Goal: Task Accomplishment & Management: Use online tool/utility

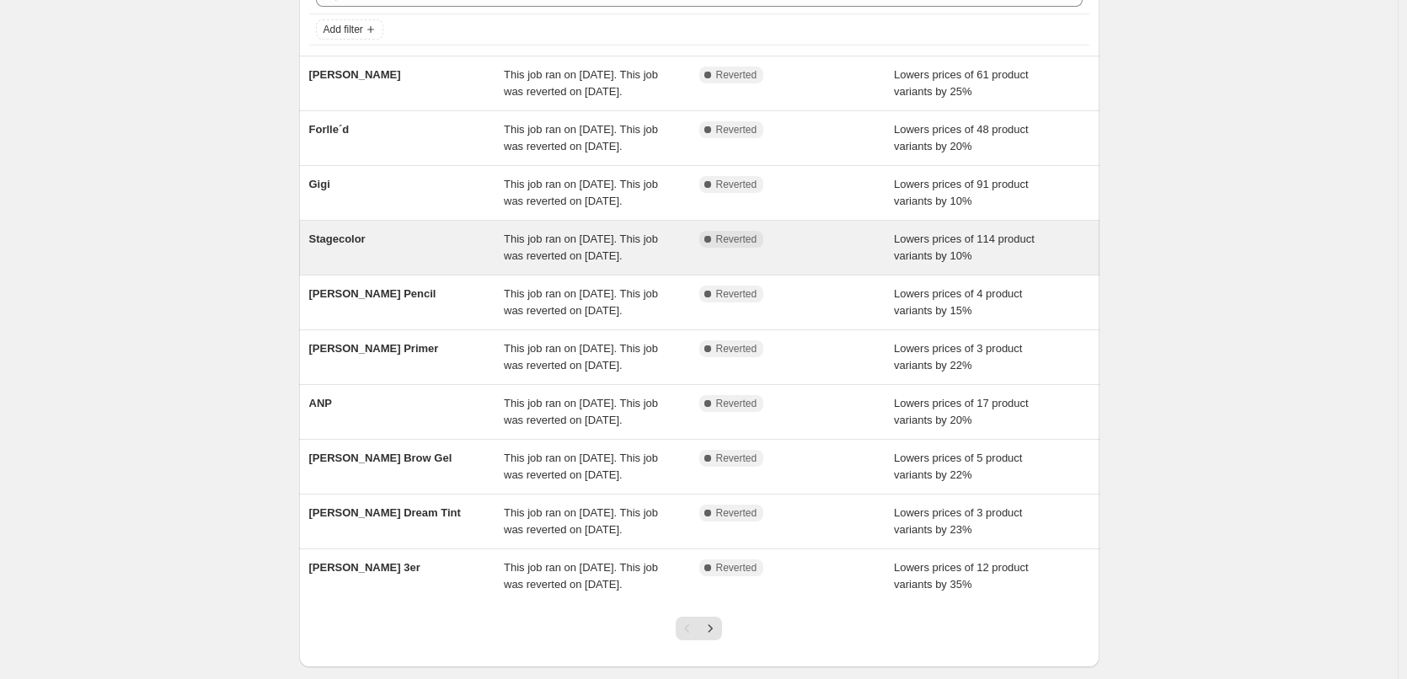
scroll to position [253, 0]
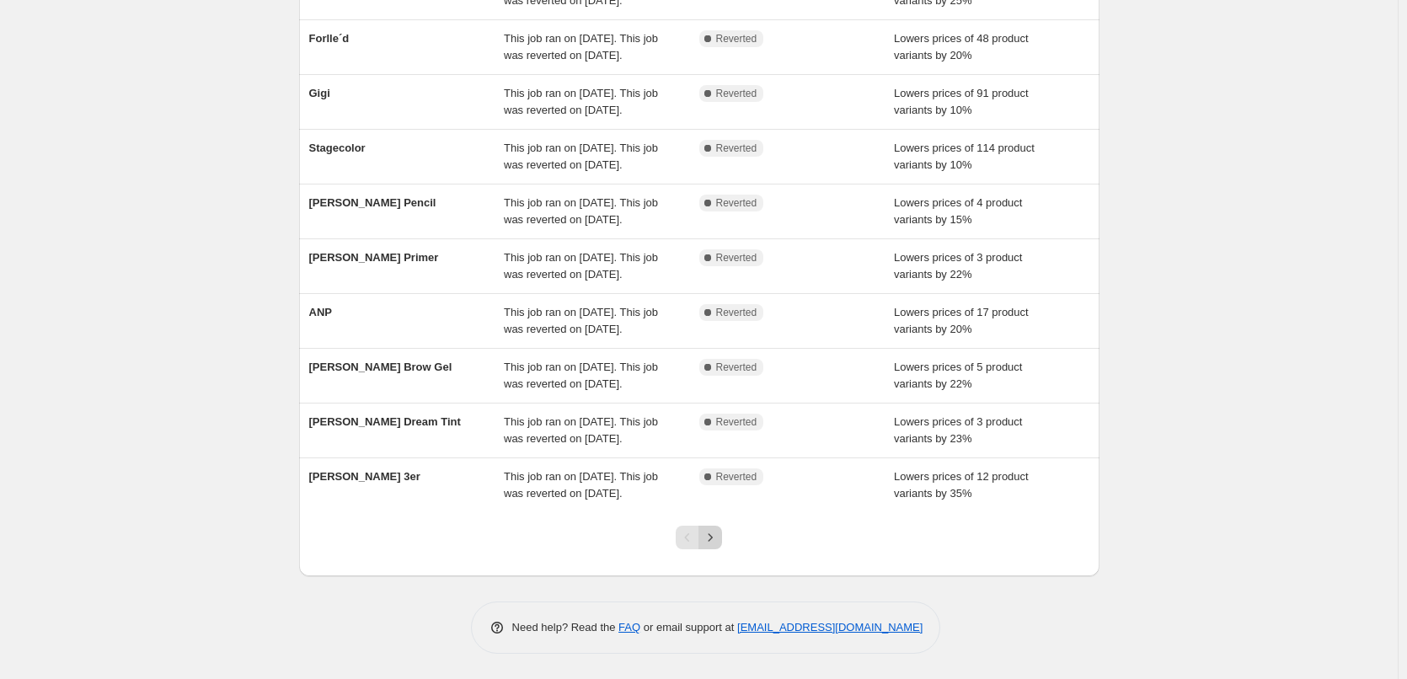
click at [712, 546] on icon "Next" at bounding box center [710, 537] width 17 height 17
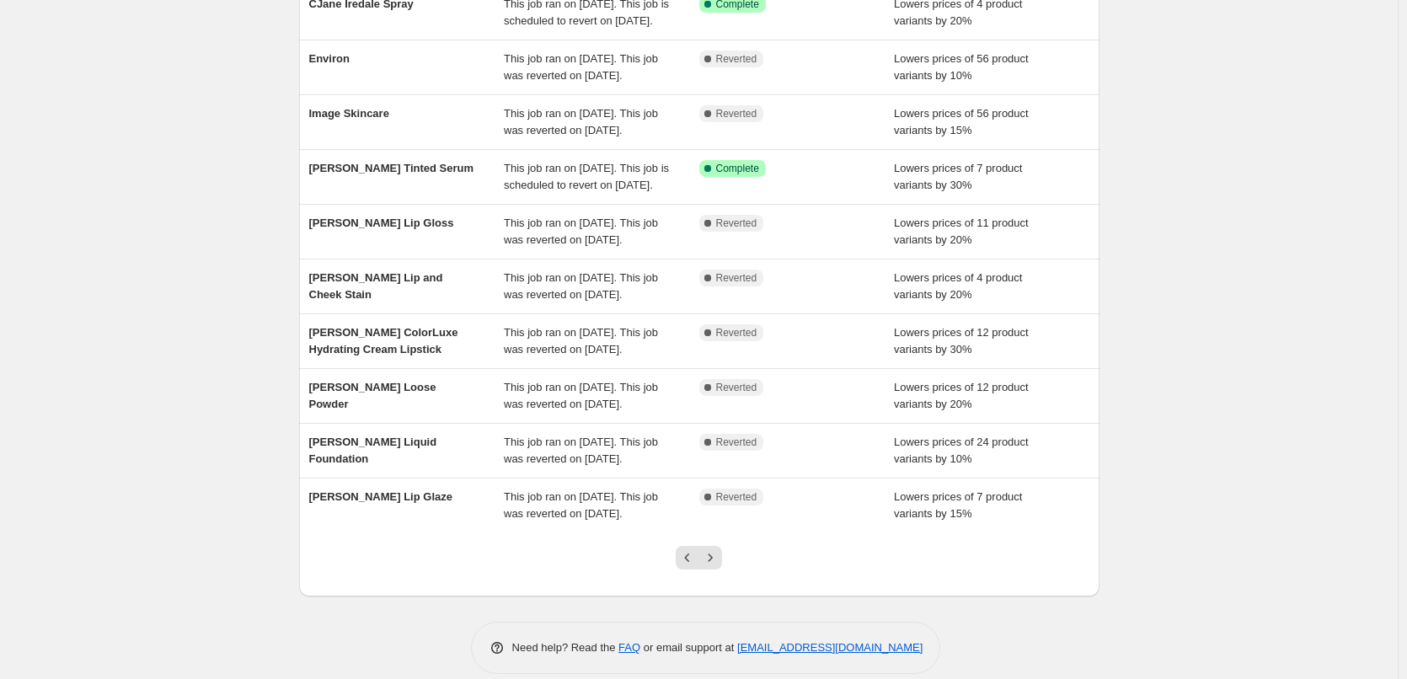
scroll to position [0, 0]
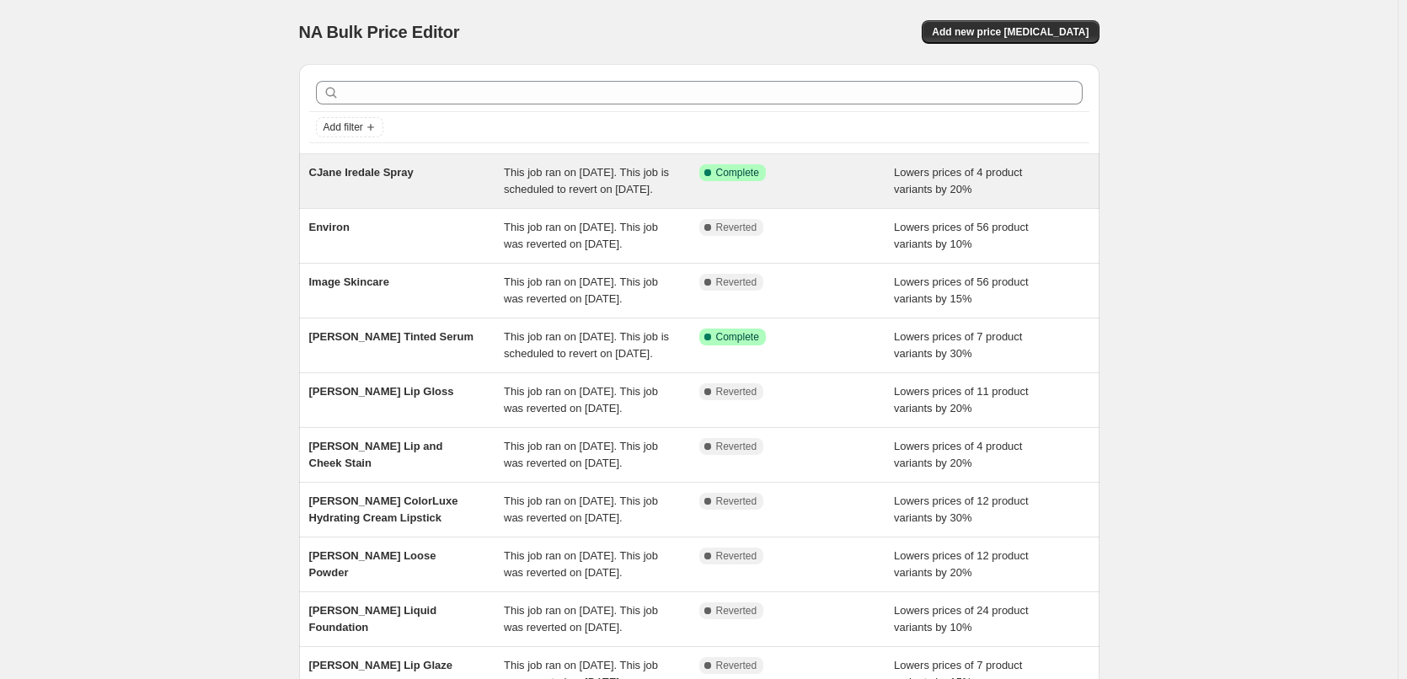
click at [382, 178] on span "CJane Iredale Spray" at bounding box center [361, 172] width 104 height 13
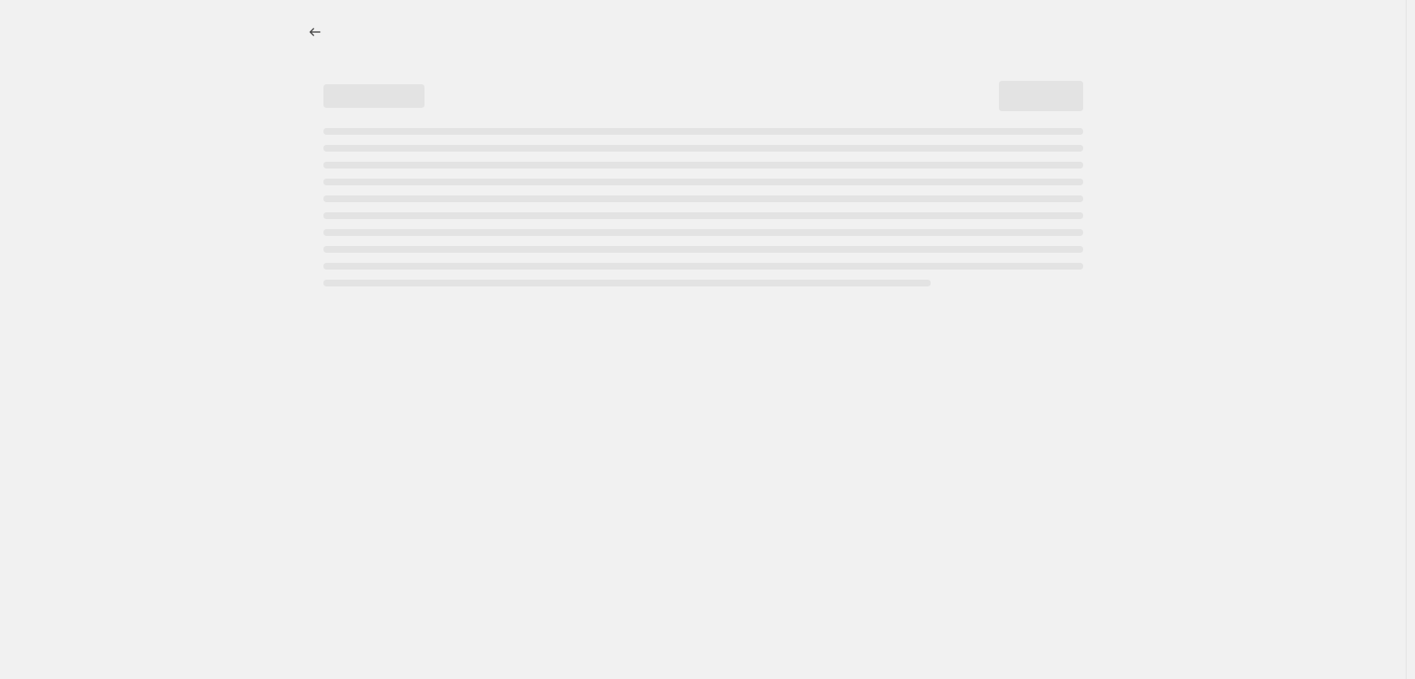
select select "percentage"
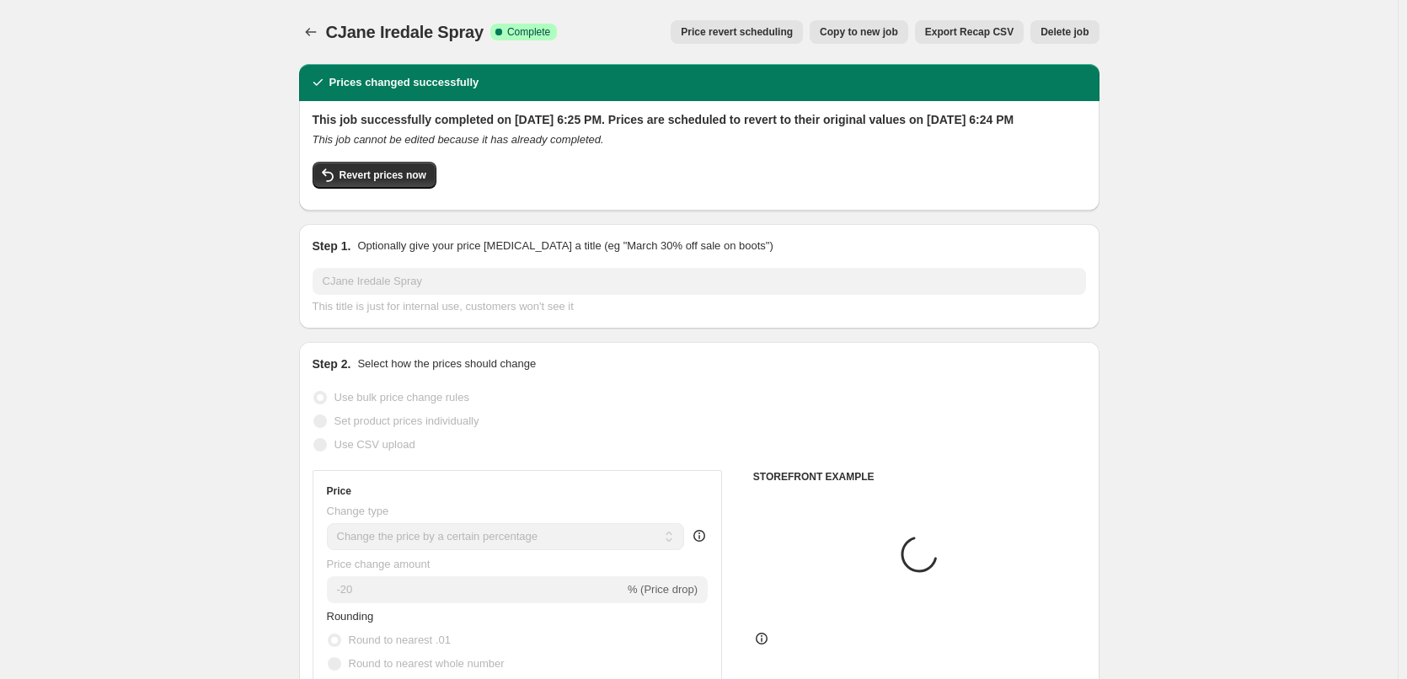
select select "tag"
click at [334, 185] on icon "button" at bounding box center [328, 175] width 20 height 20
checkbox input "false"
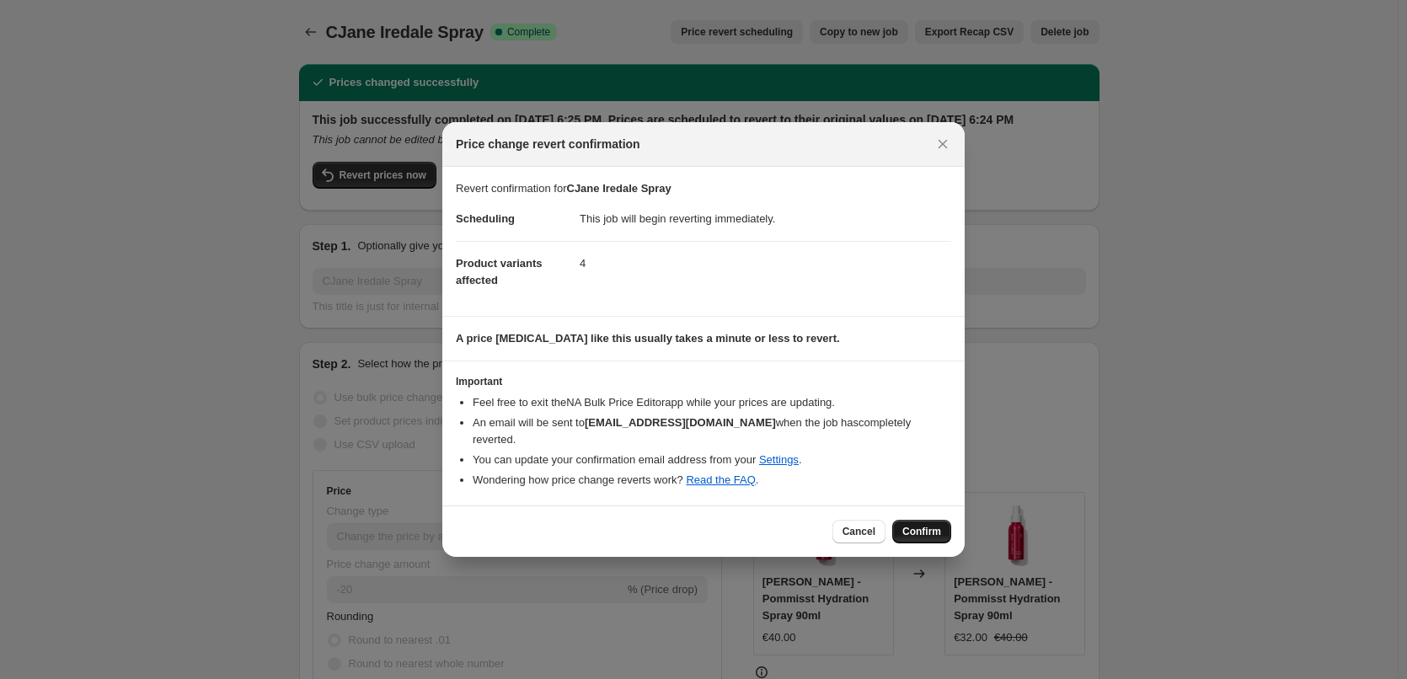
click at [917, 525] on span "Confirm" at bounding box center [921, 531] width 39 height 13
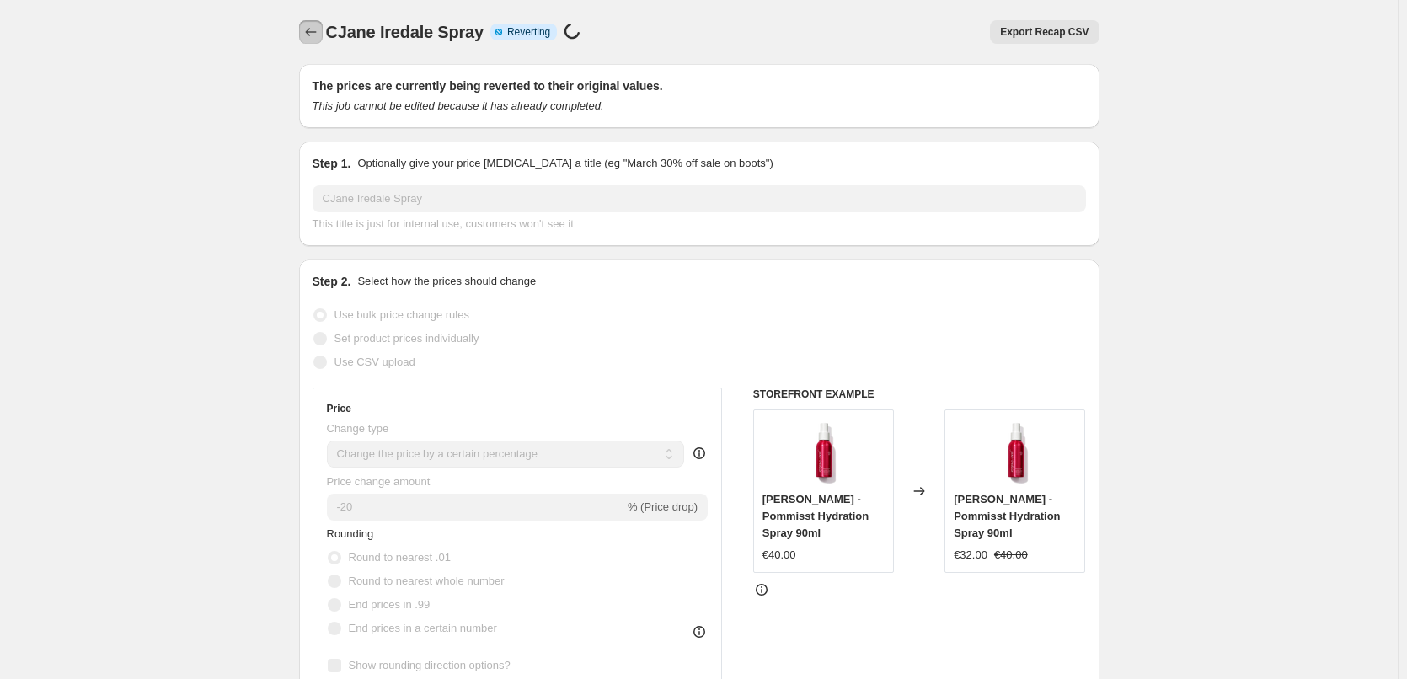
click at [318, 31] on icon "Price change jobs" at bounding box center [310, 32] width 17 height 17
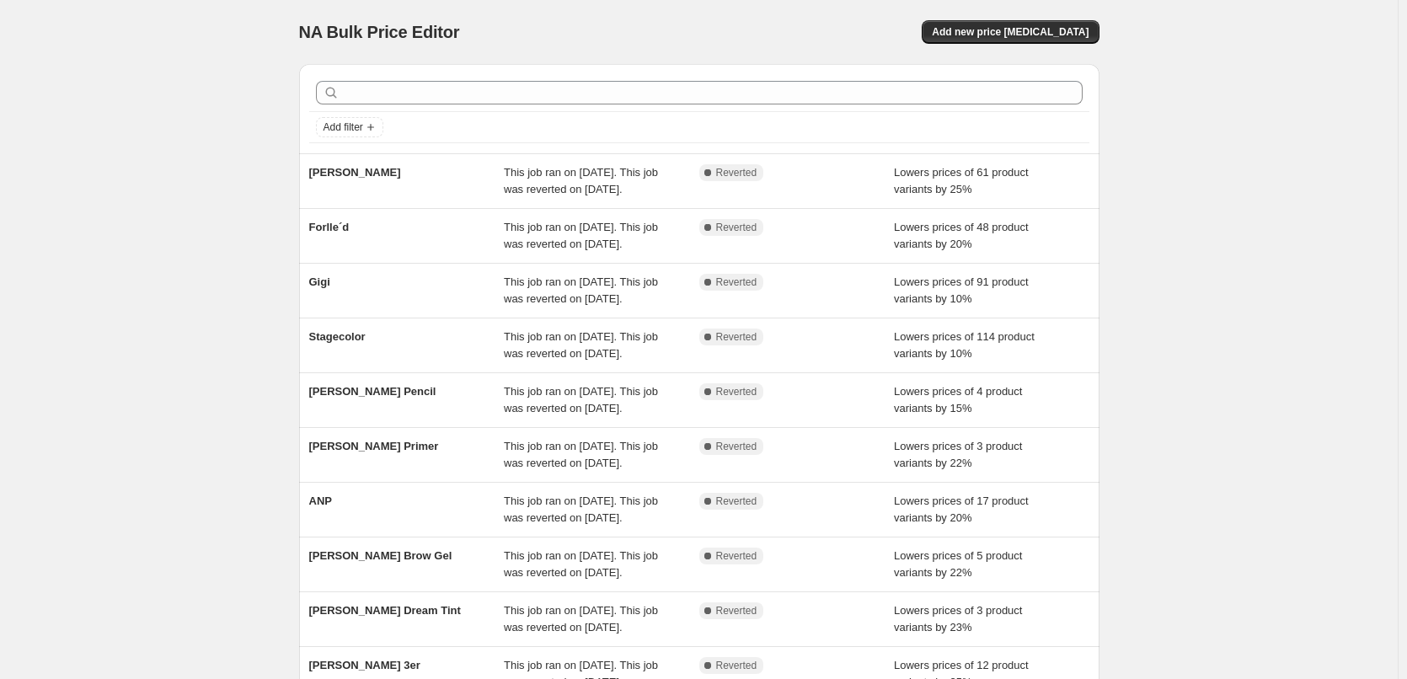
scroll to position [357, 0]
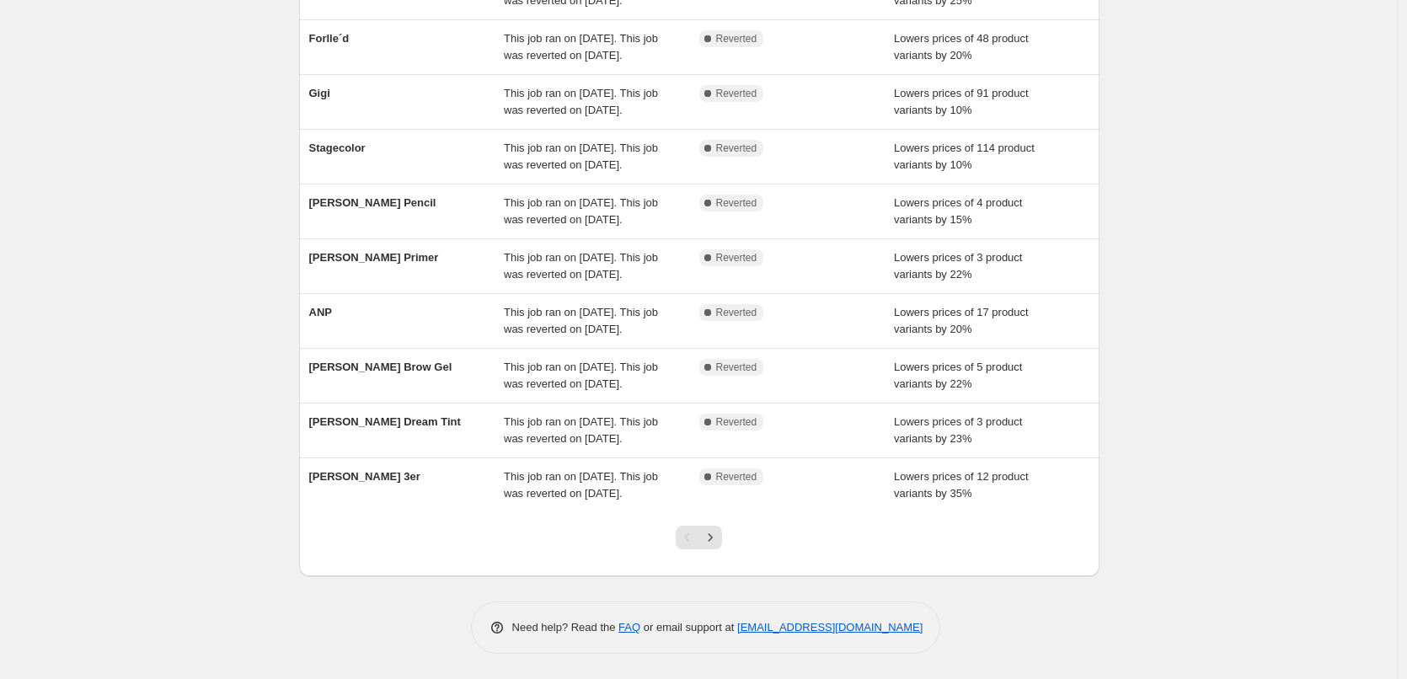
click at [699, 544] on div "Pagination" at bounding box center [688, 538] width 24 height 24
click at [705, 544] on button "Next" at bounding box center [710, 538] width 24 height 24
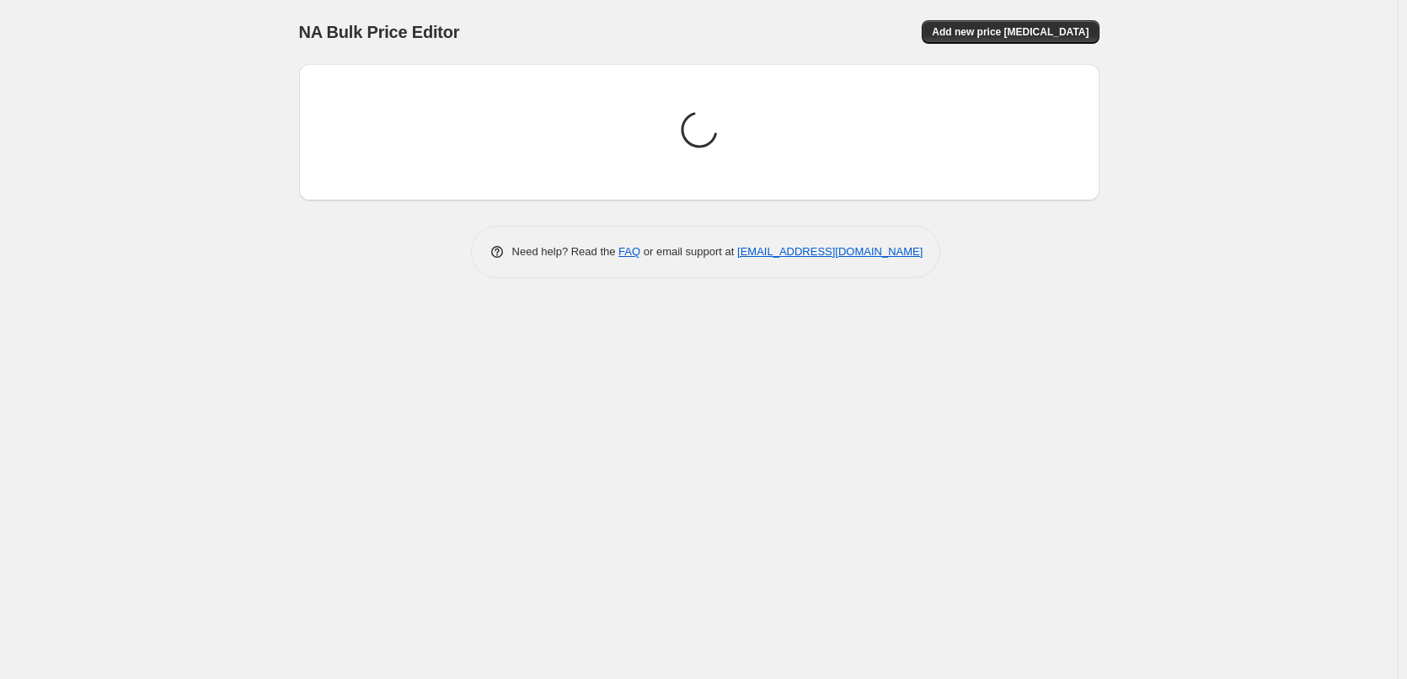
scroll to position [0, 0]
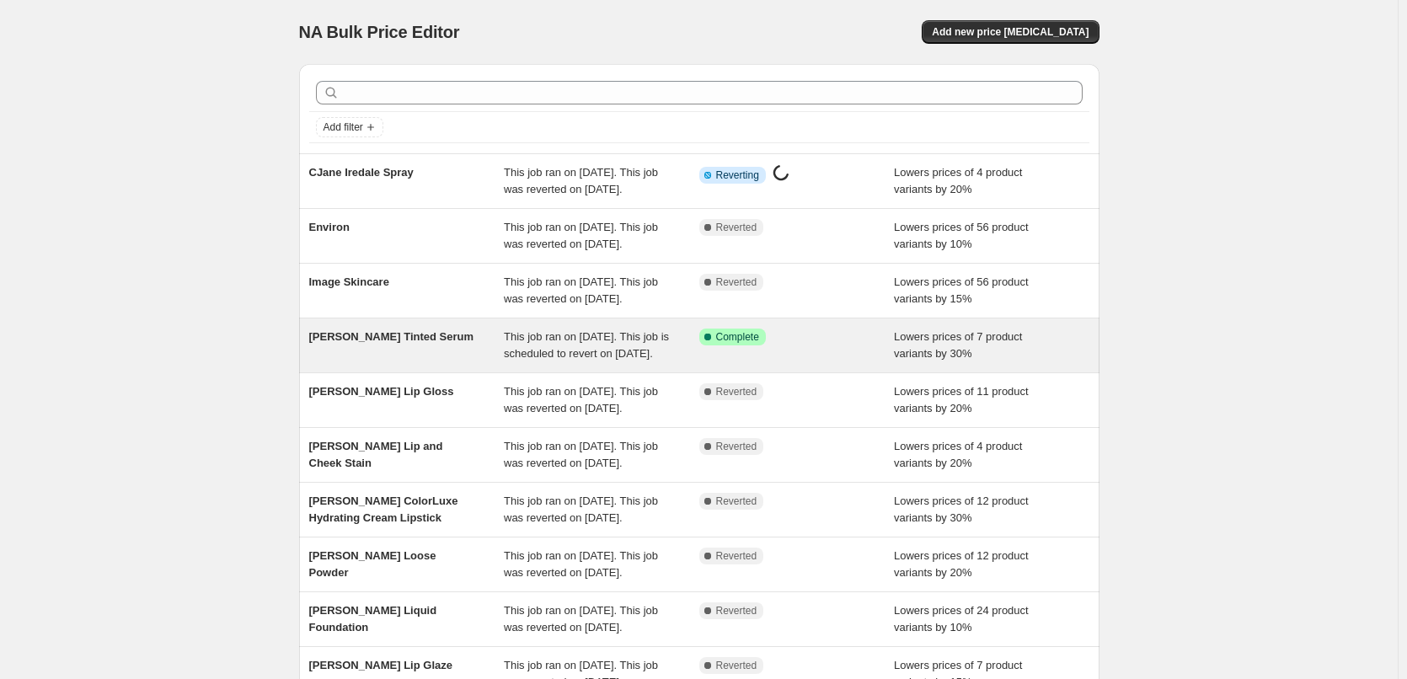
click at [430, 362] on div "[PERSON_NAME] Tinted Serum" at bounding box center [406, 346] width 195 height 34
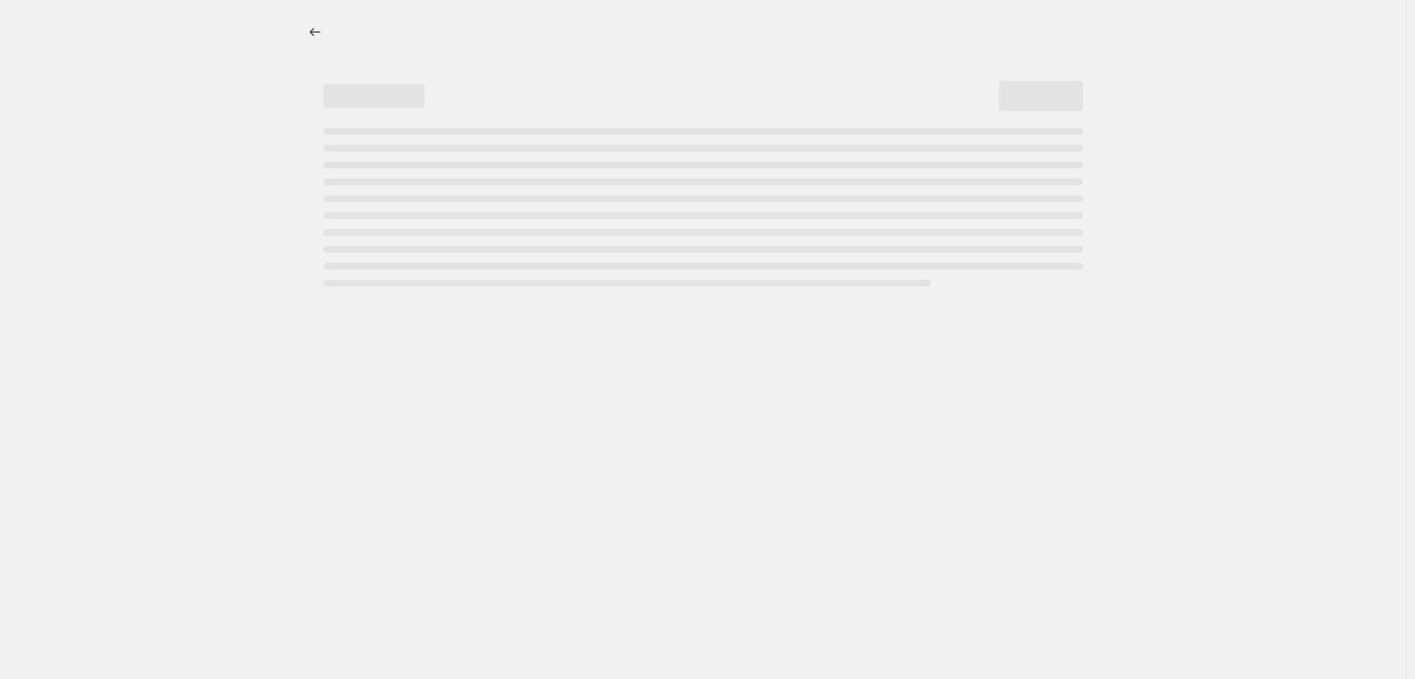
select select "percentage"
select select "tag"
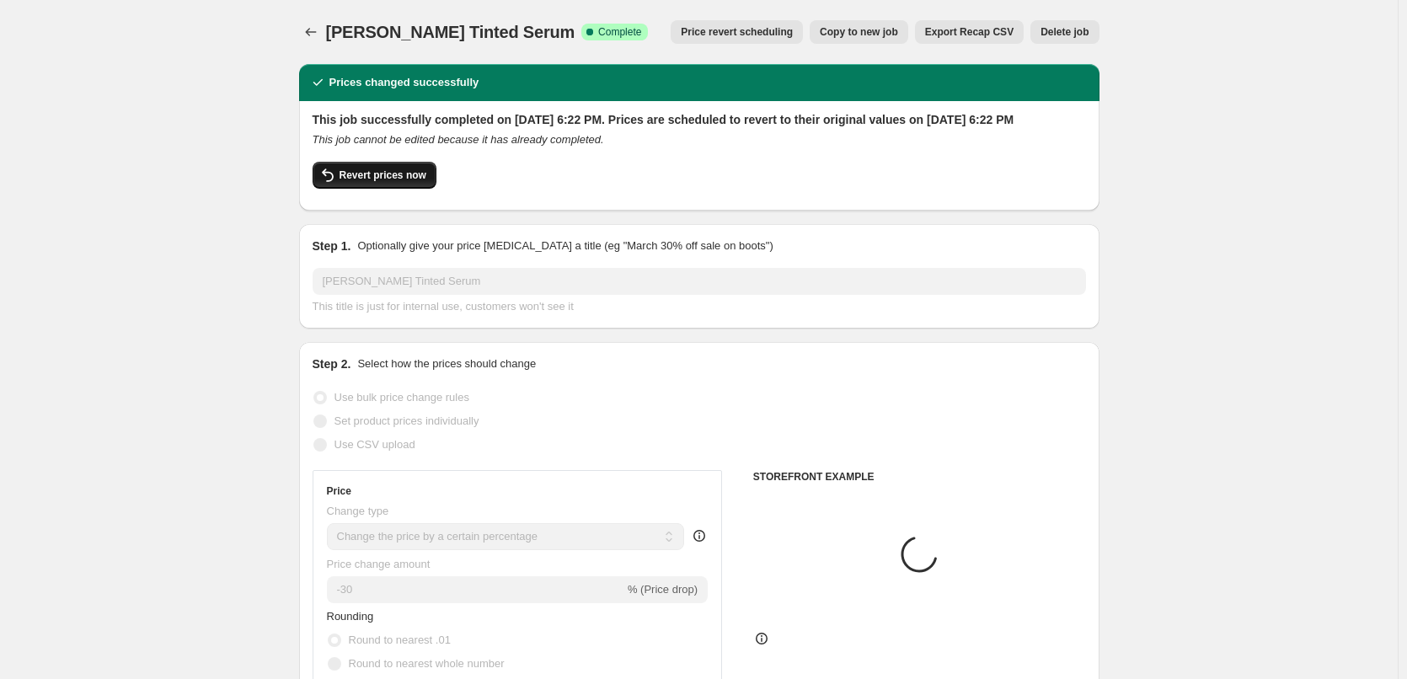
click at [398, 182] on span "Revert prices now" at bounding box center [382, 174] width 87 height 13
checkbox input "false"
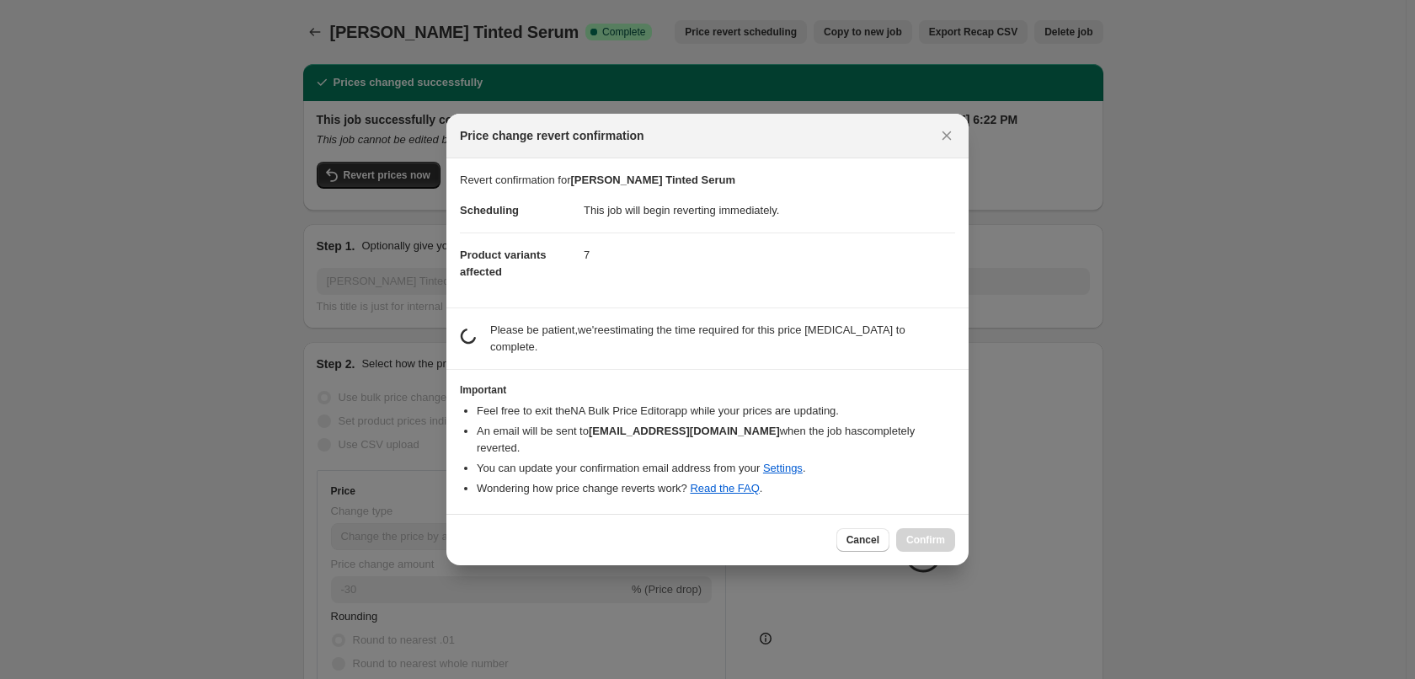
select select "percentage"
select select "tag"
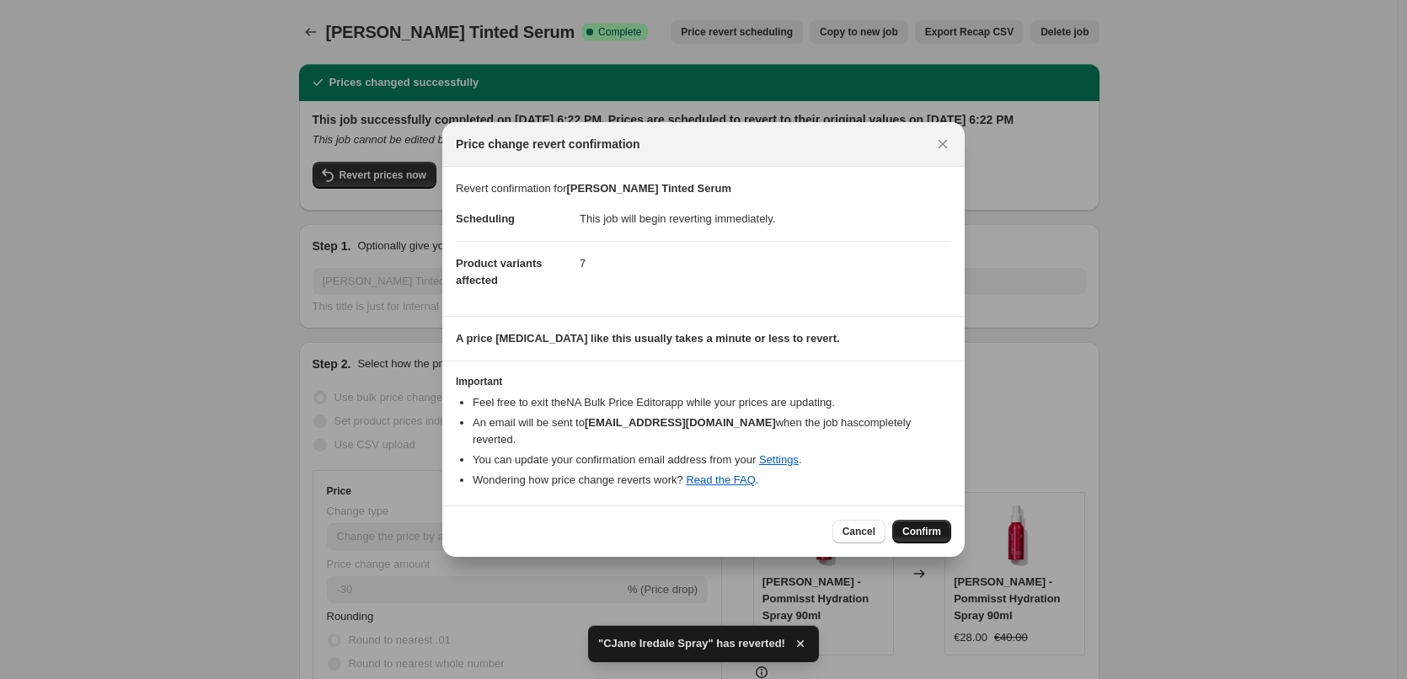
click at [921, 525] on span "Confirm" at bounding box center [921, 531] width 39 height 13
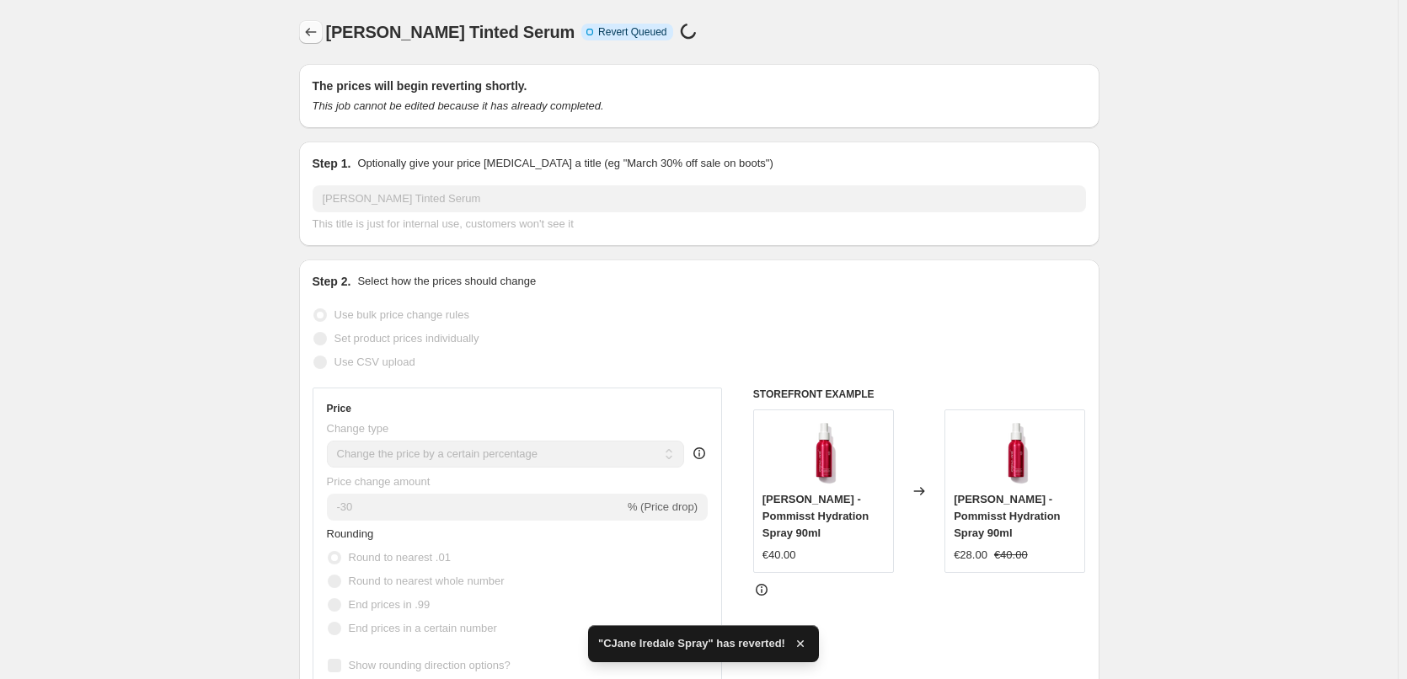
click at [316, 34] on icon "Price change jobs" at bounding box center [310, 32] width 17 height 17
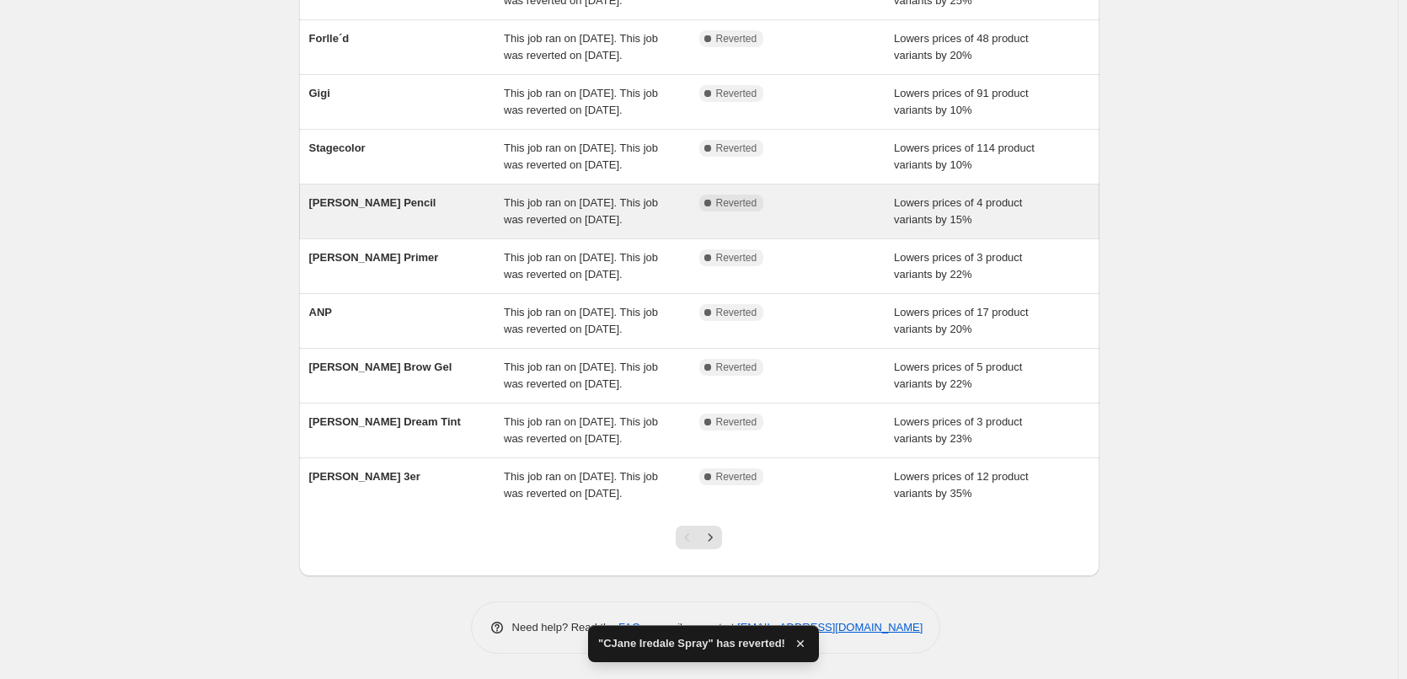
scroll to position [357, 0]
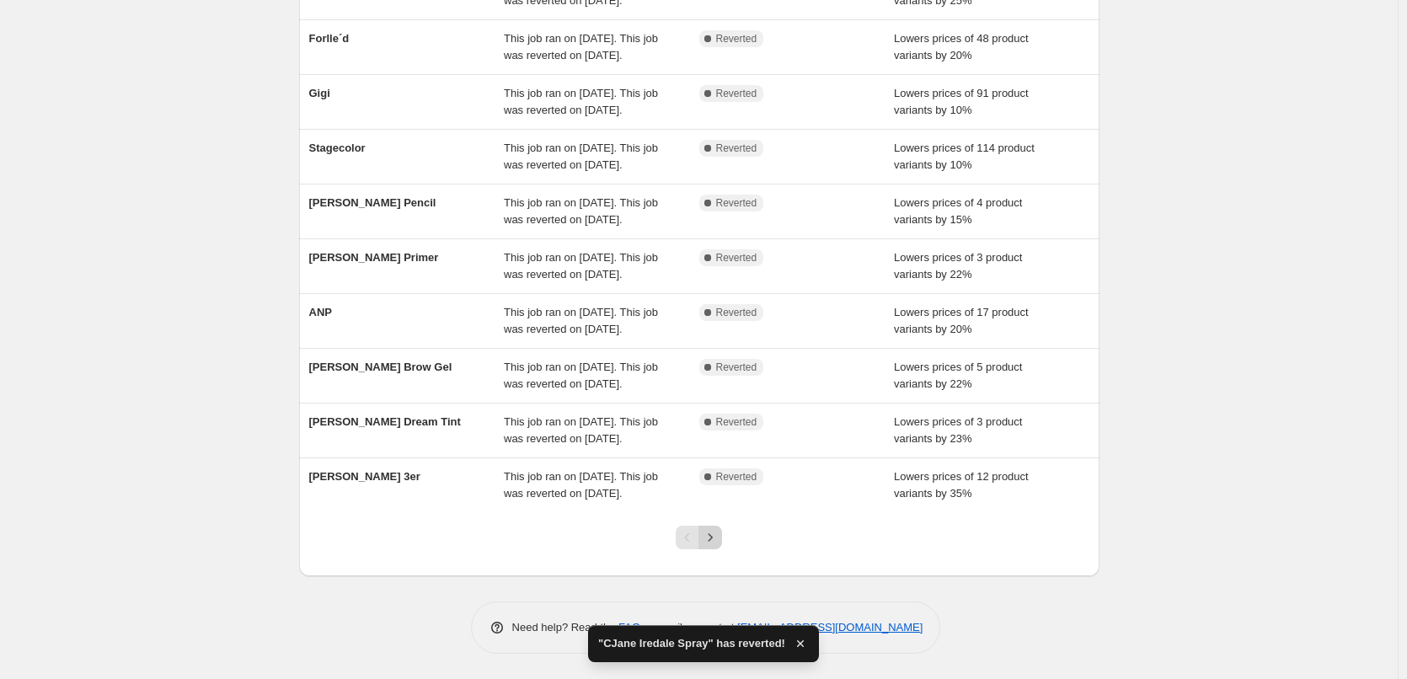
click at [719, 545] on icon "Next" at bounding box center [710, 537] width 17 height 17
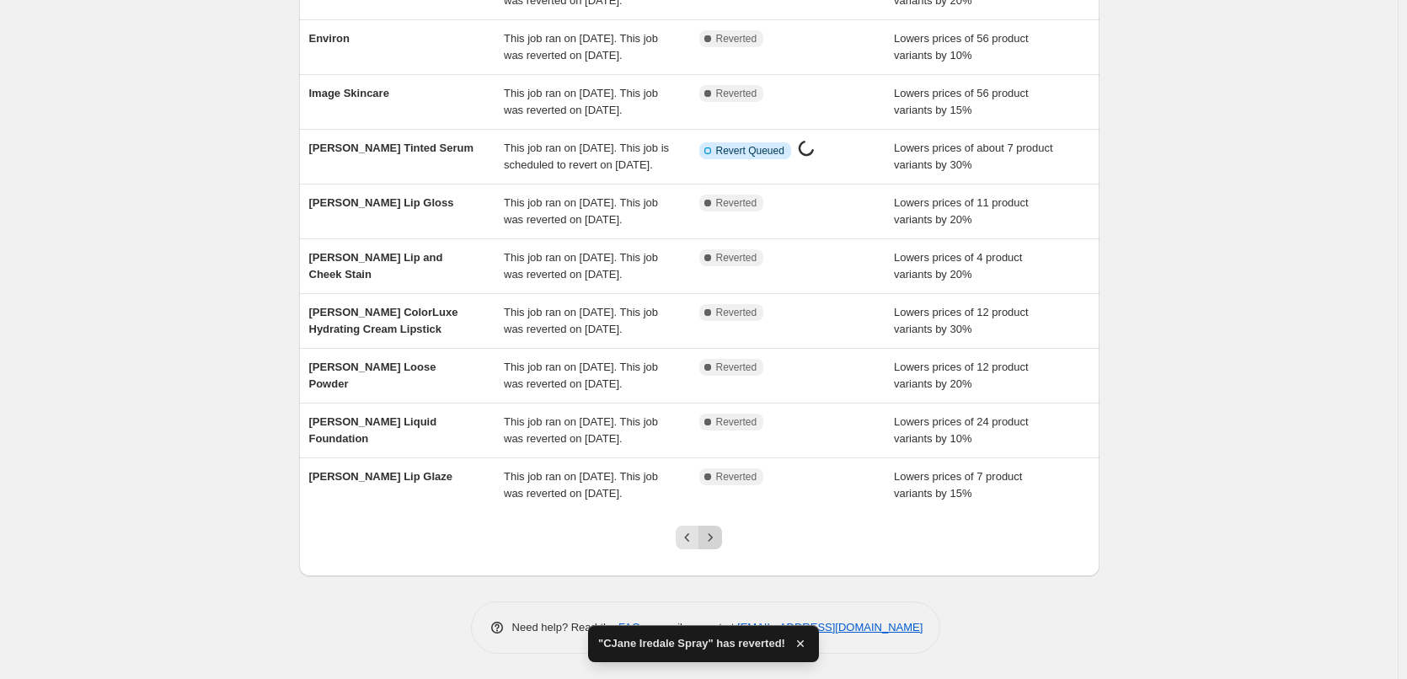
click at [719, 537] on icon "Next" at bounding box center [710, 537] width 17 height 17
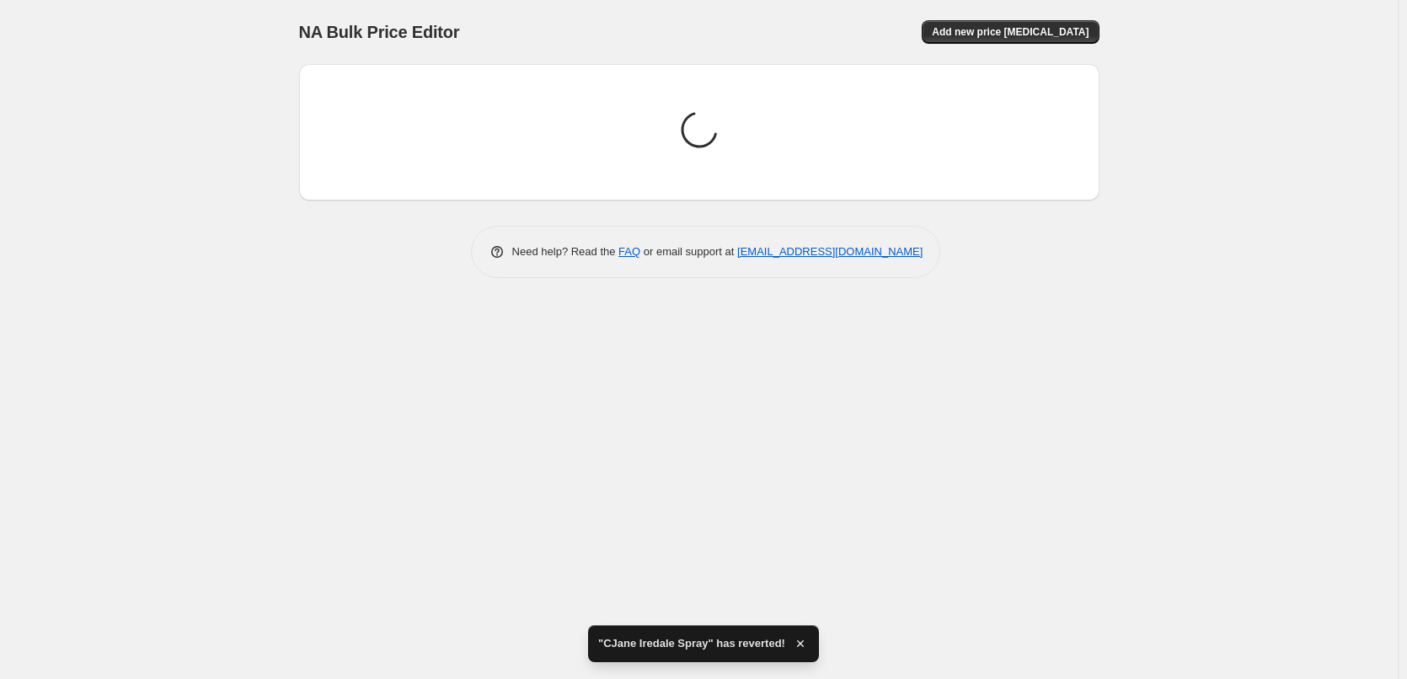
scroll to position [0, 0]
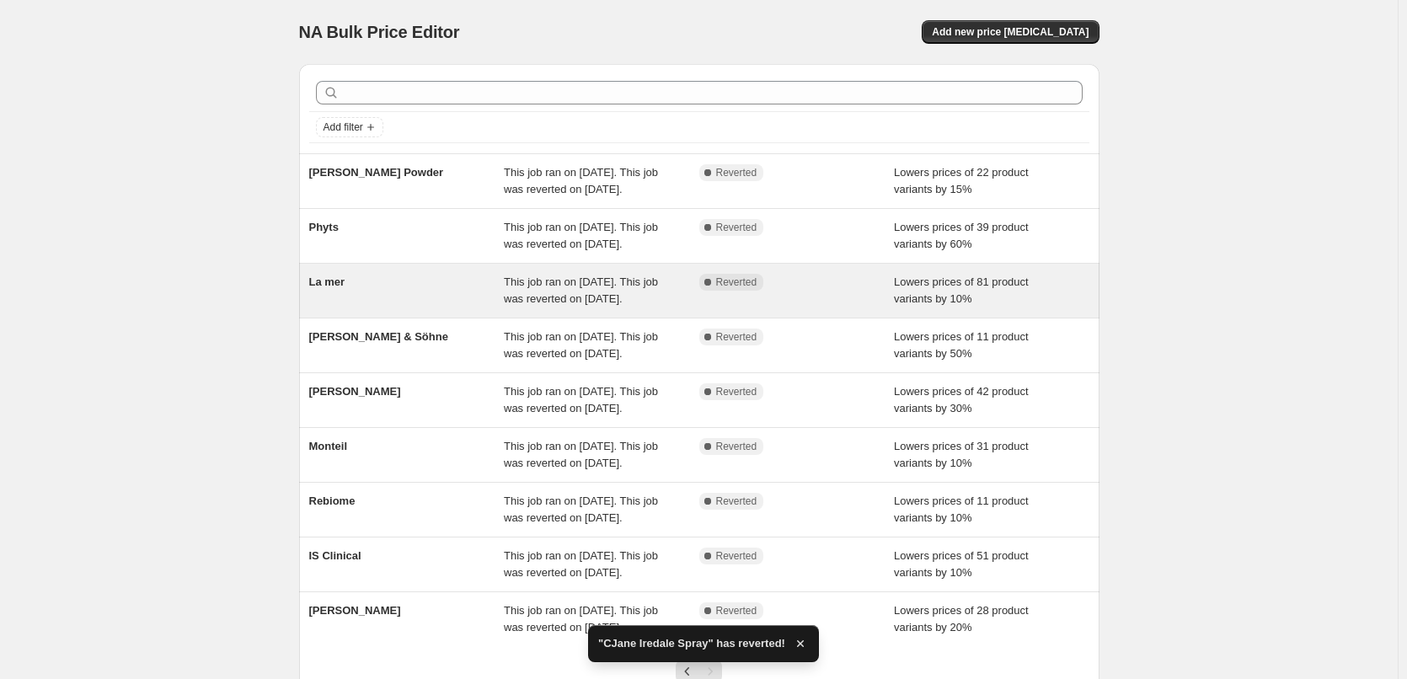
click at [345, 288] on span "La mer" at bounding box center [327, 281] width 36 height 13
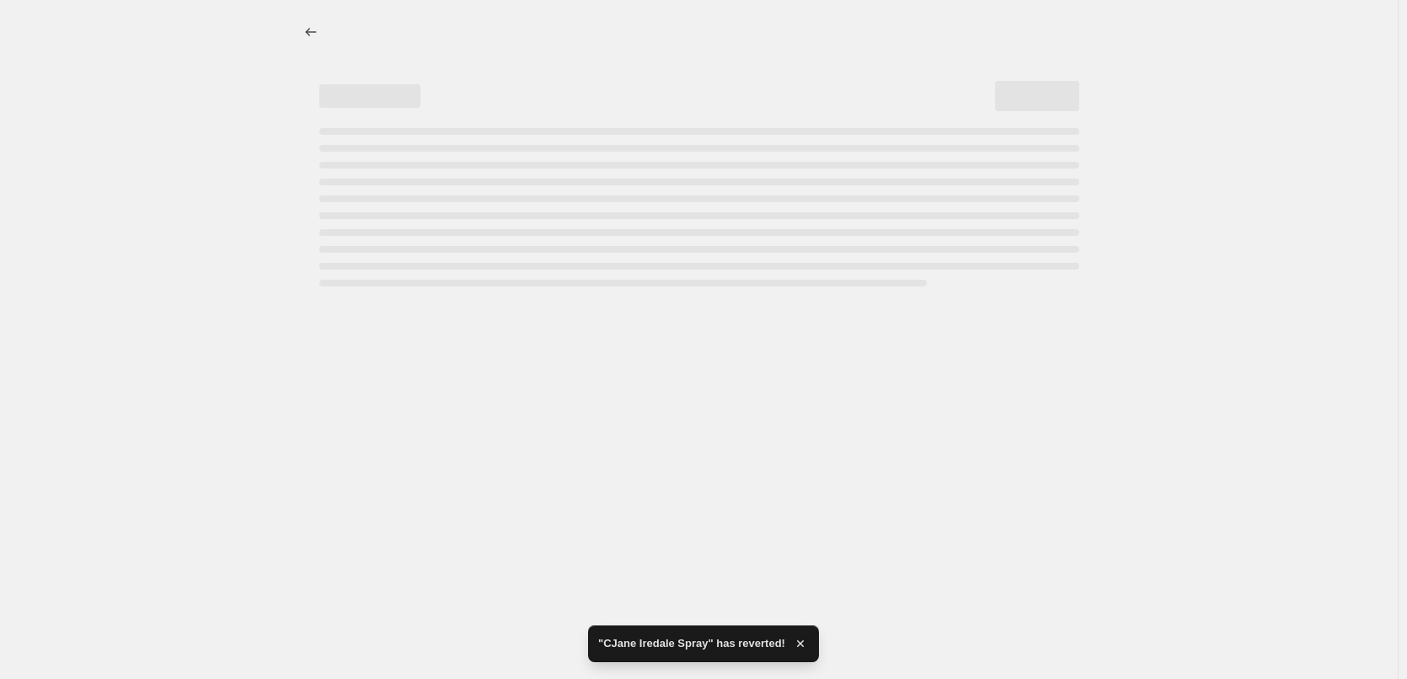
select select "percentage"
select select "vendor"
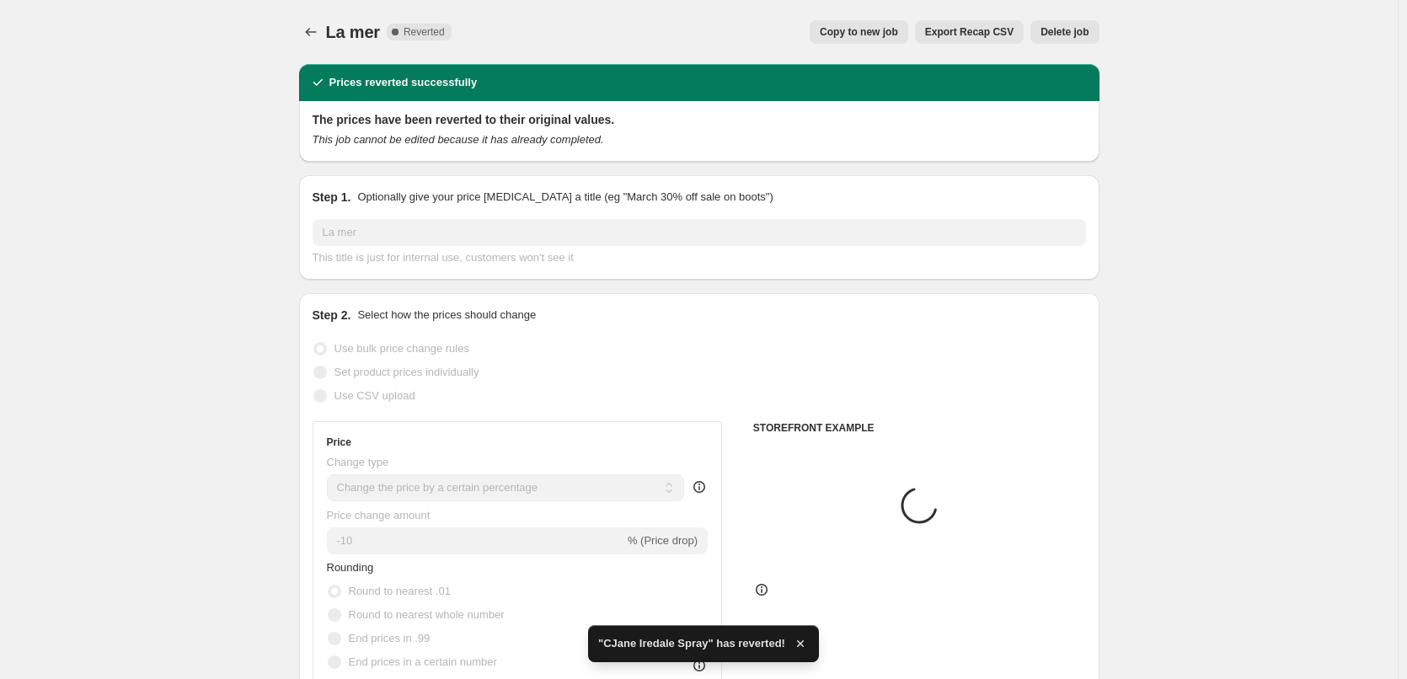
click at [886, 33] on span "Copy to new job" at bounding box center [859, 31] width 78 height 13
select select "percentage"
select select "vendor"
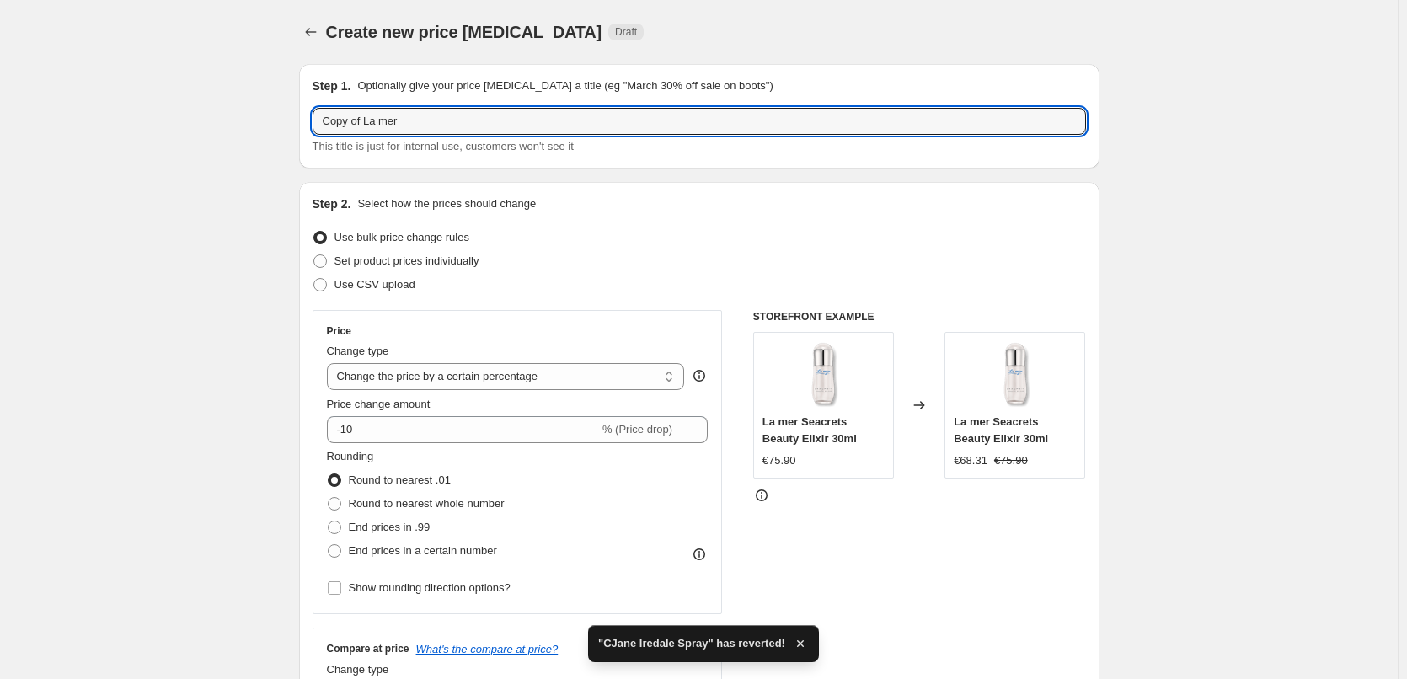
drag, startPoint x: 366, startPoint y: 122, endPoint x: 206, endPoint y: 123, distance: 160.1
type input "La mer"
select select "percentage"
select select "vendor"
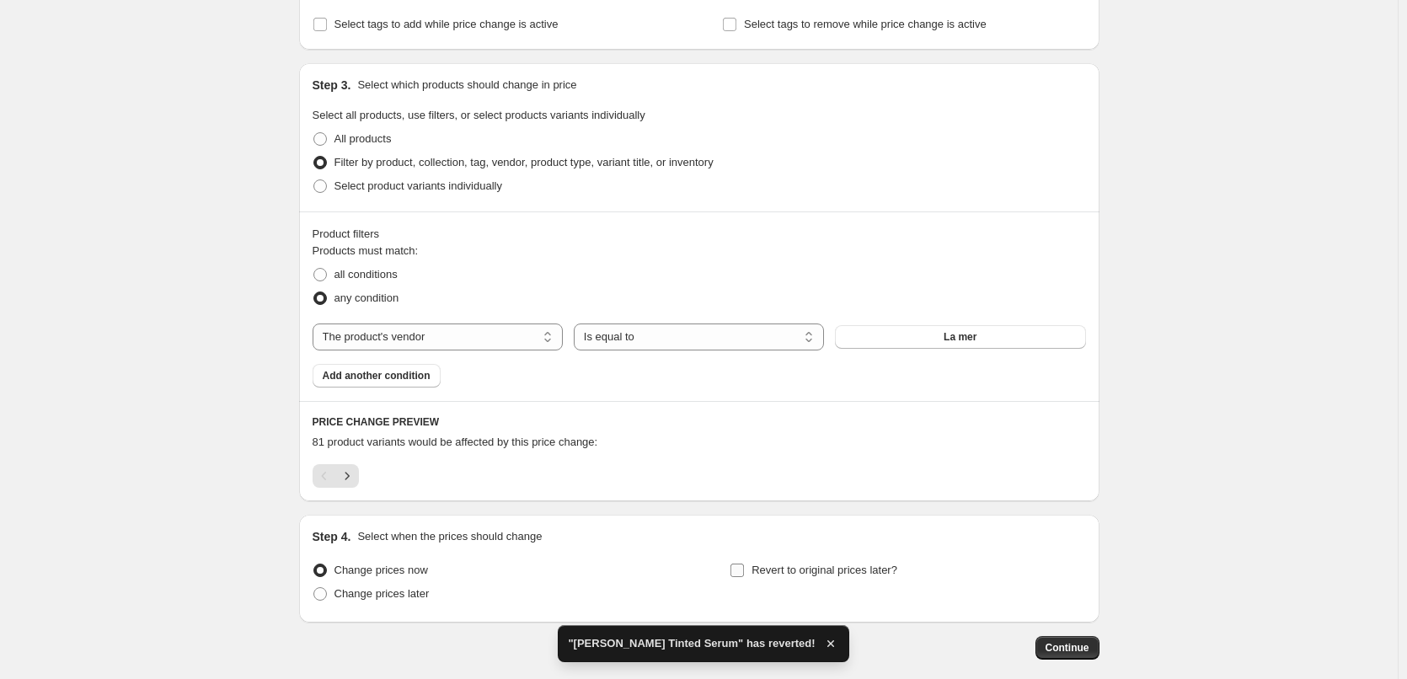
click at [825, 564] on span "Revert to original prices later?" at bounding box center [824, 570] width 146 height 13
click at [744, 564] on input "Revert to original prices later?" at bounding box center [736, 570] width 13 height 13
checkbox input "true"
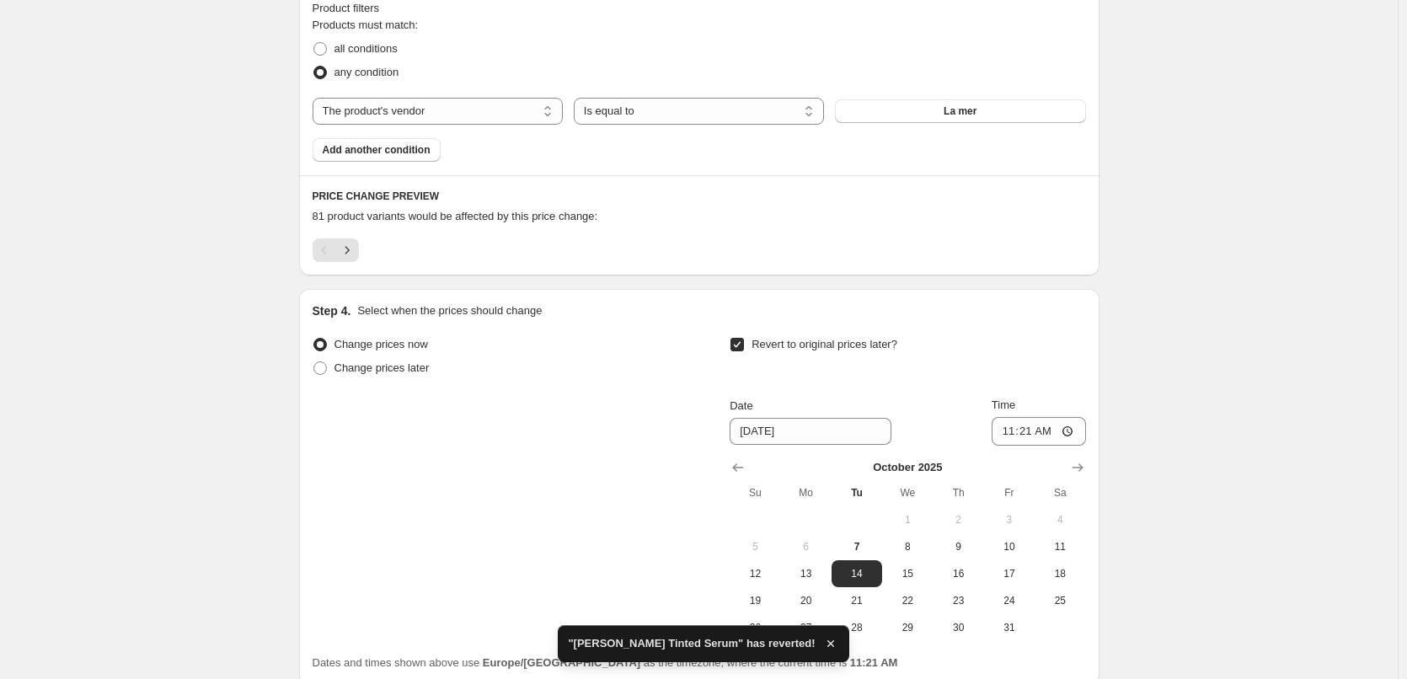
scroll to position [1096, 0]
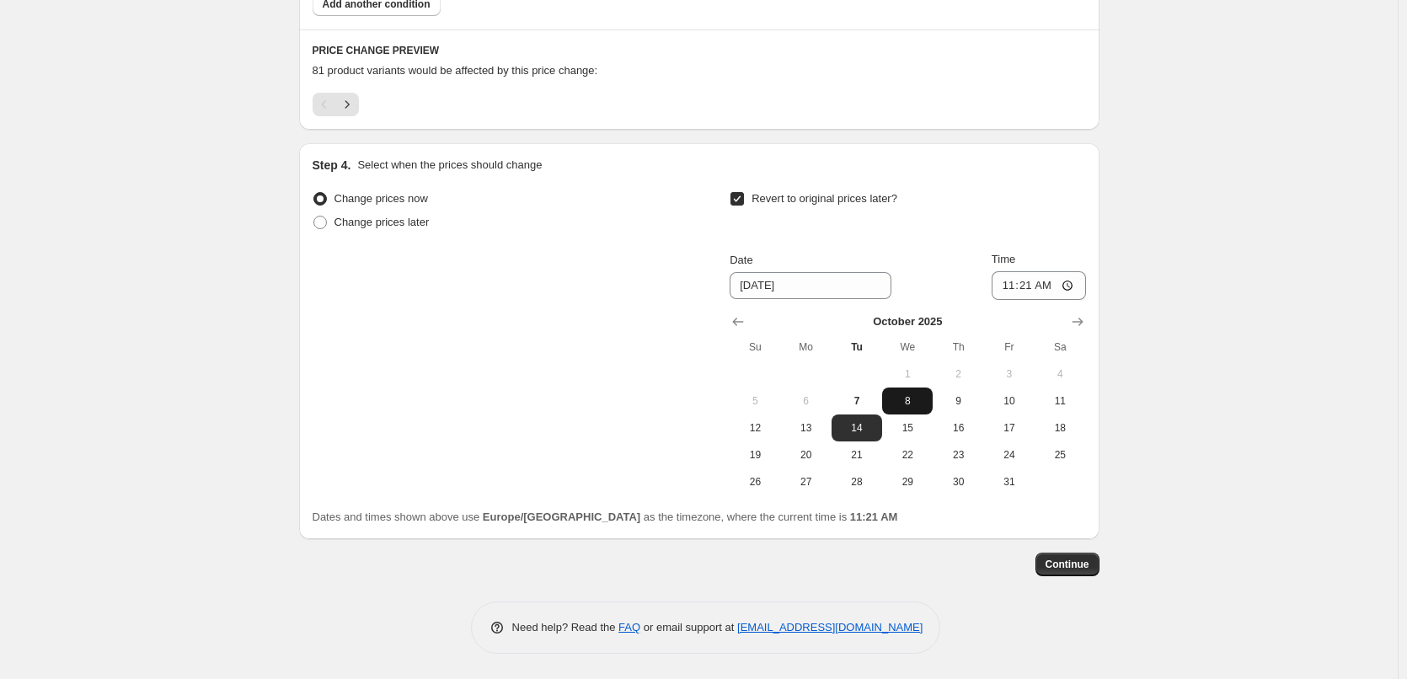
click at [901, 404] on span "8" at bounding box center [907, 400] width 37 height 13
type input "[DATE]"
click at [1008, 294] on input "11:21" at bounding box center [1038, 285] width 94 height 29
type input "03:00"
click at [1086, 557] on button "Continue" at bounding box center [1067, 565] width 64 height 24
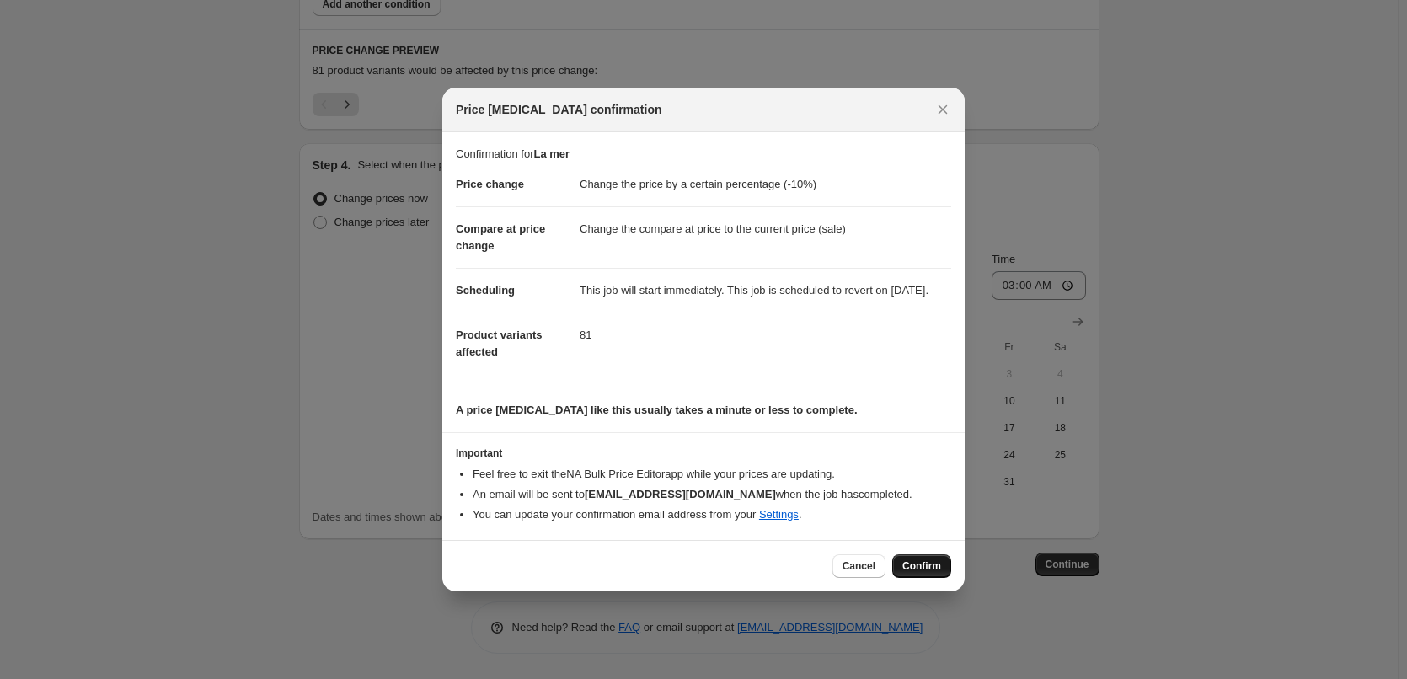
click at [904, 573] on span "Confirm" at bounding box center [921, 565] width 39 height 13
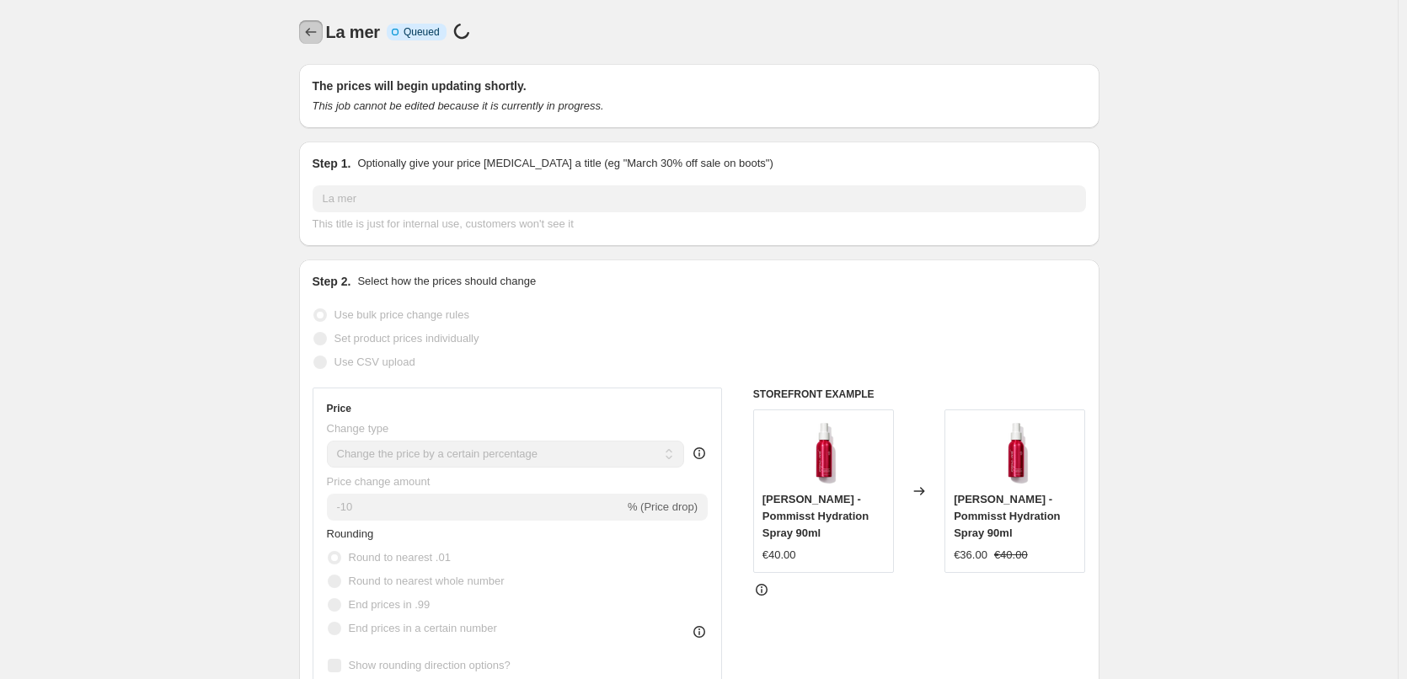
click at [310, 33] on icon "Price change jobs" at bounding box center [310, 32] width 11 height 8
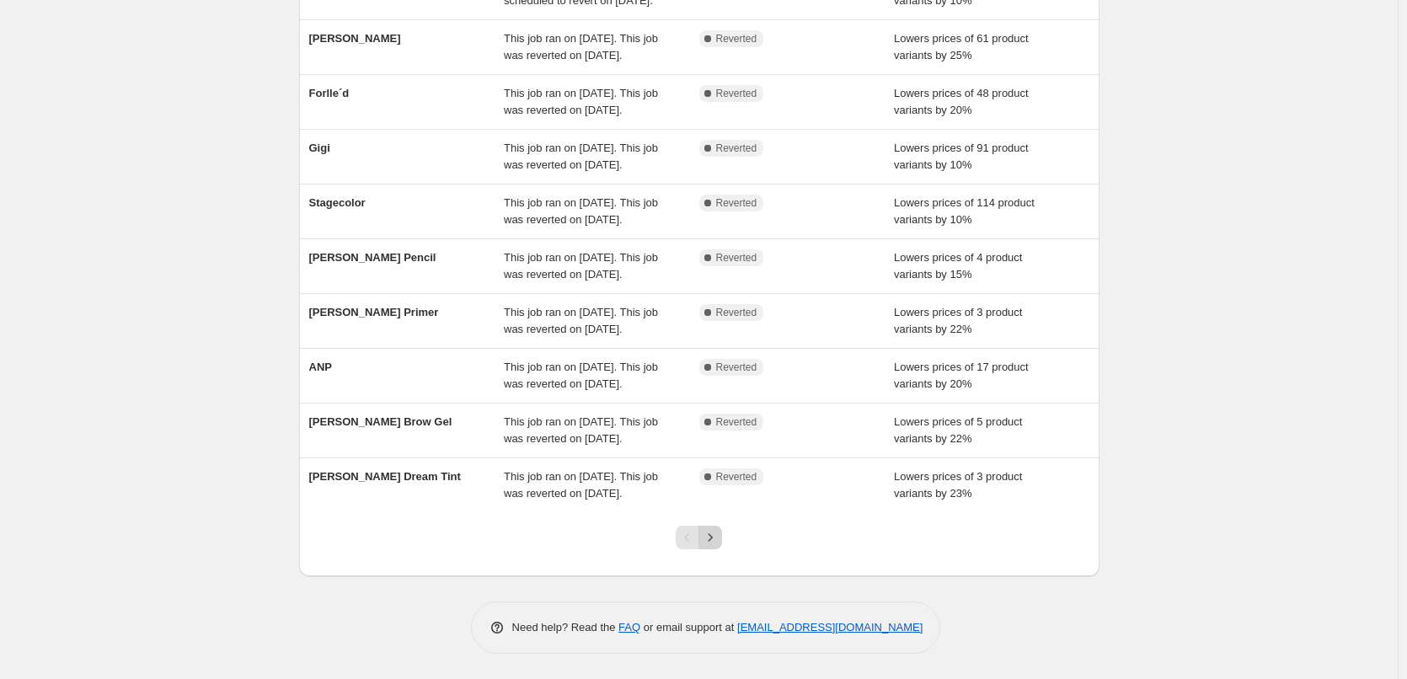
scroll to position [357, 0]
click at [719, 538] on icon "Next" at bounding box center [710, 537] width 17 height 17
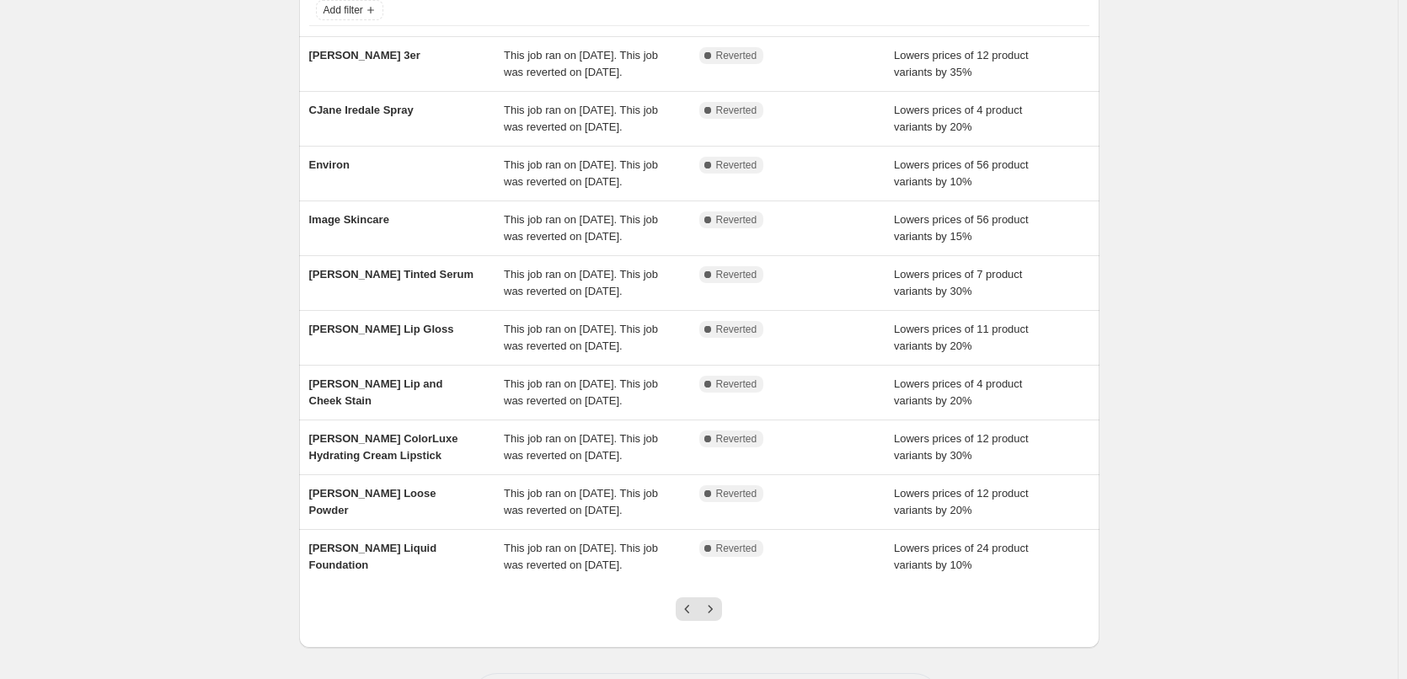
scroll to position [337, 0]
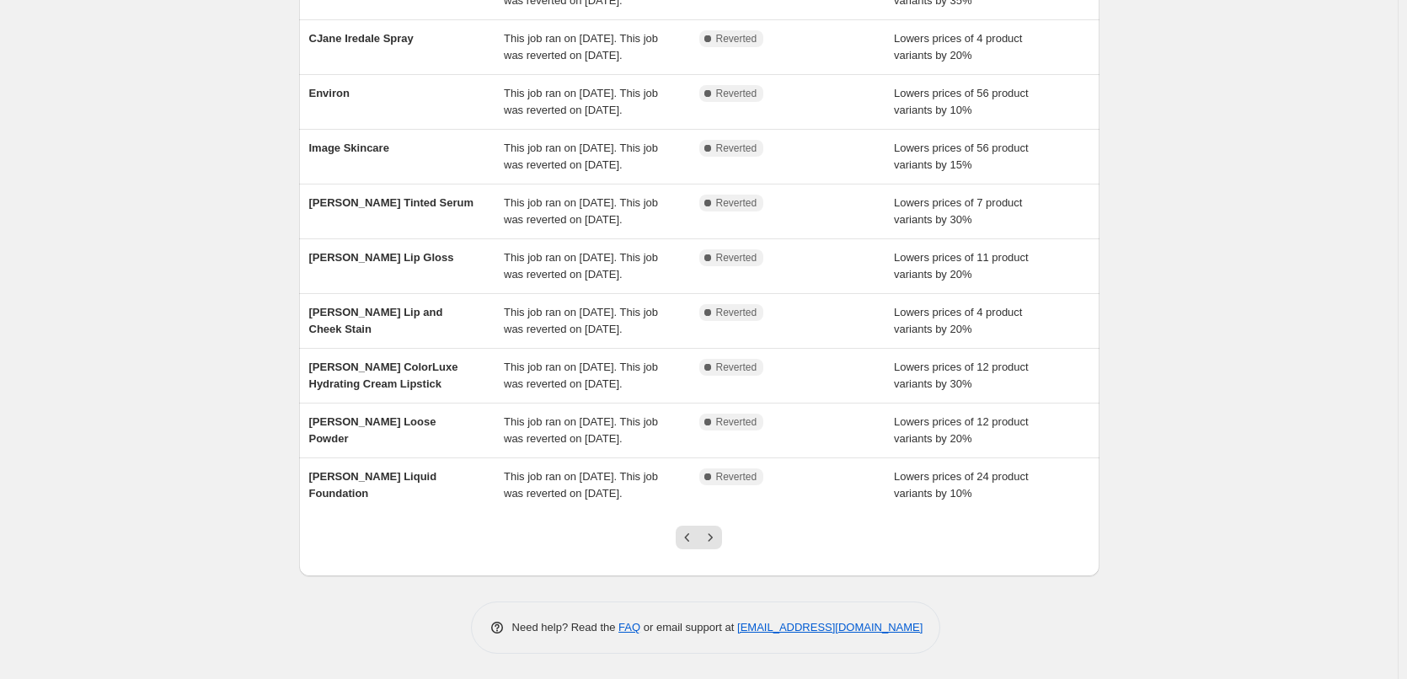
click at [721, 538] on div at bounding box center [699, 544] width 68 height 64
click at [718, 546] on icon "Next" at bounding box center [710, 537] width 17 height 17
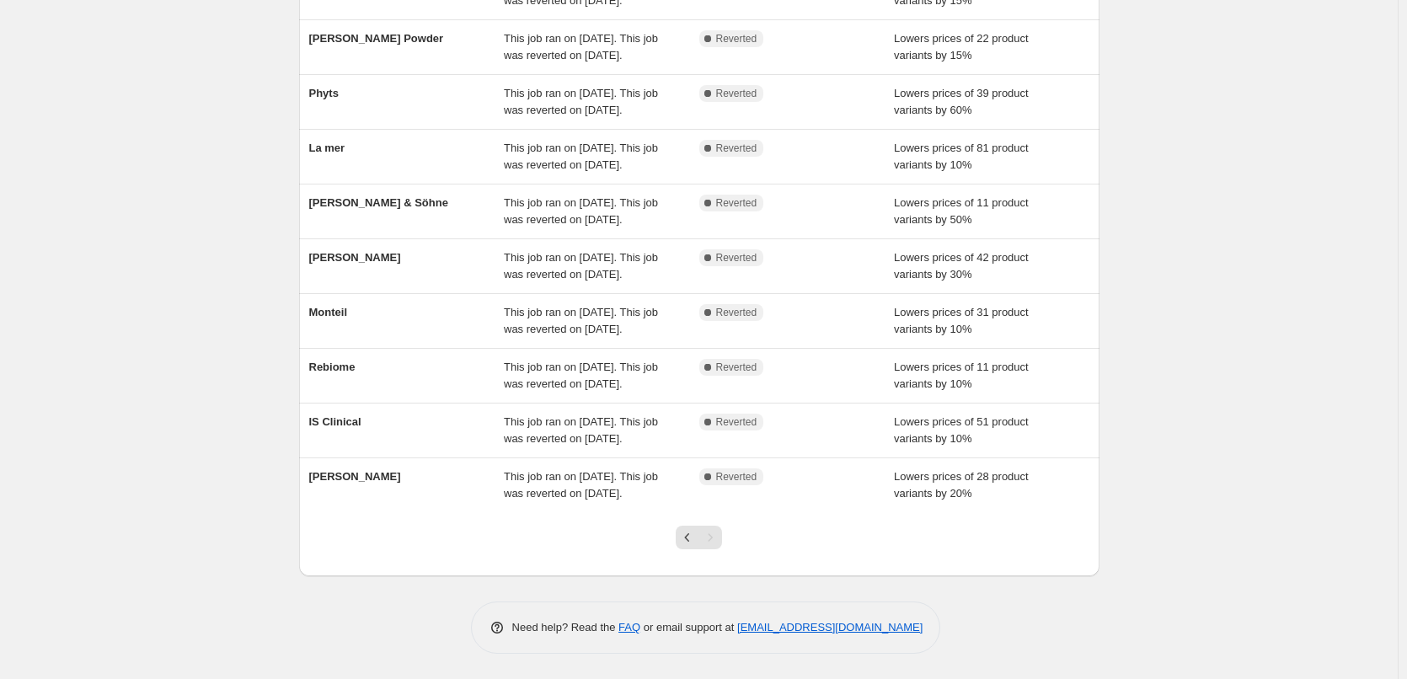
scroll to position [307, 0]
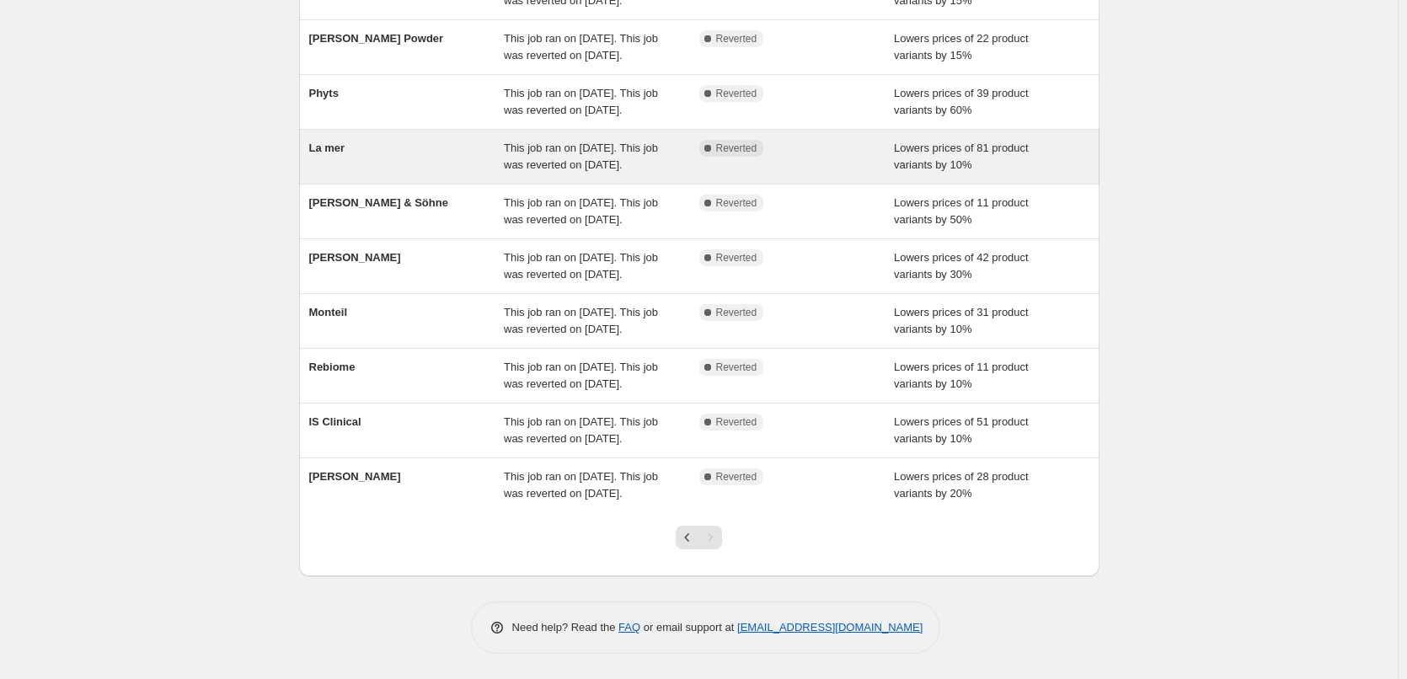
click at [336, 140] on div "La mer" at bounding box center [406, 157] width 195 height 34
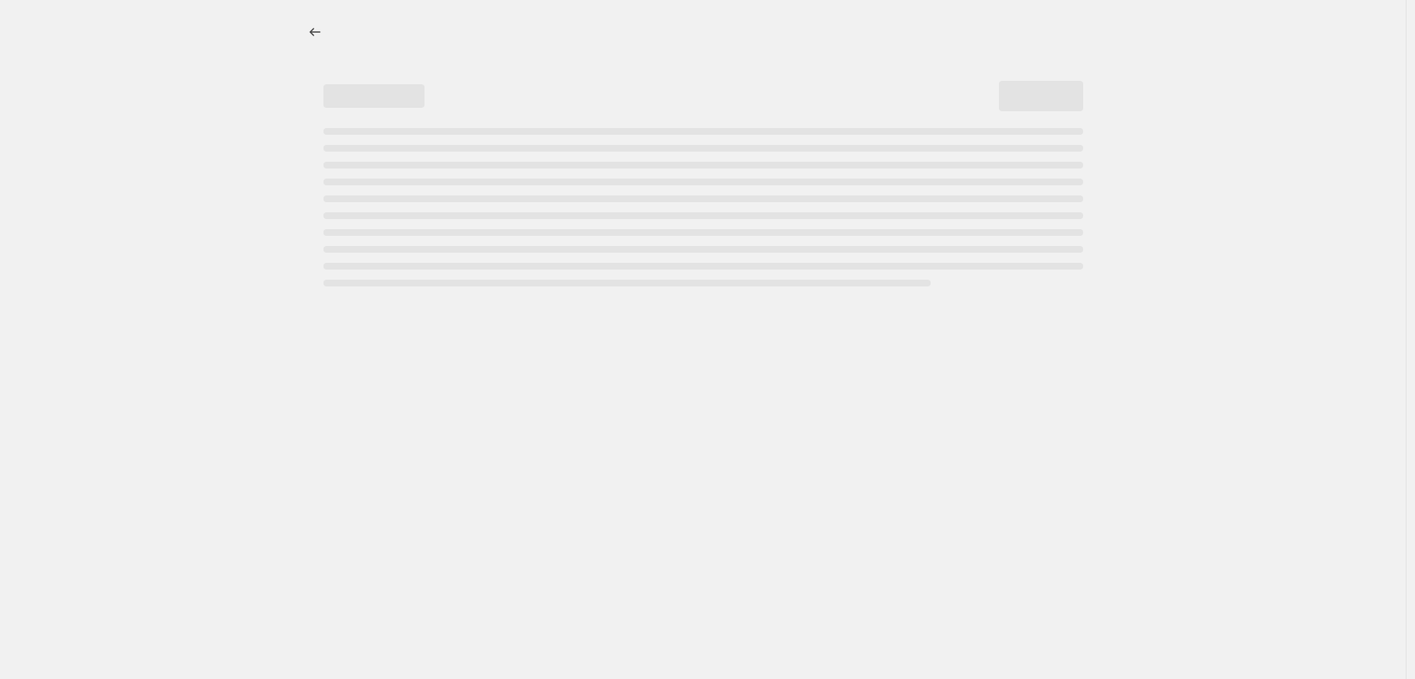
select select "percentage"
select select "vendor"
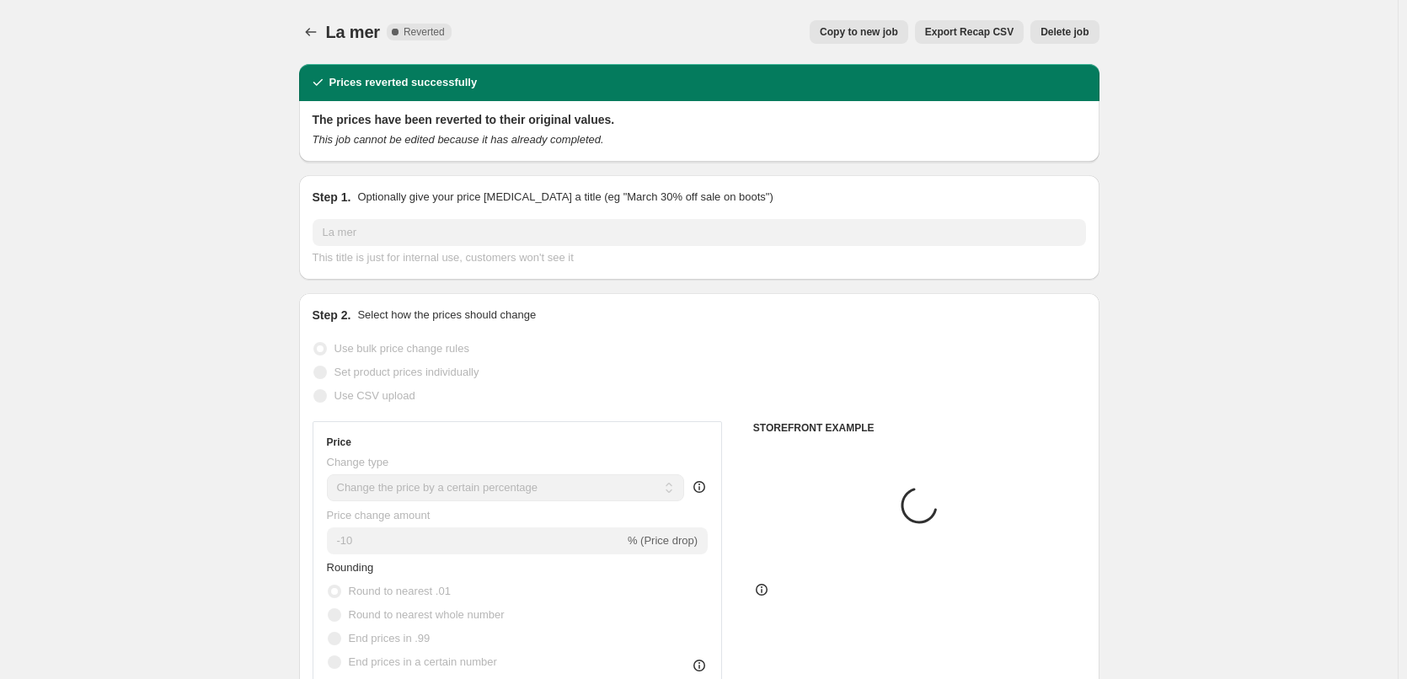
click at [1055, 28] on span "Delete job" at bounding box center [1064, 31] width 48 height 13
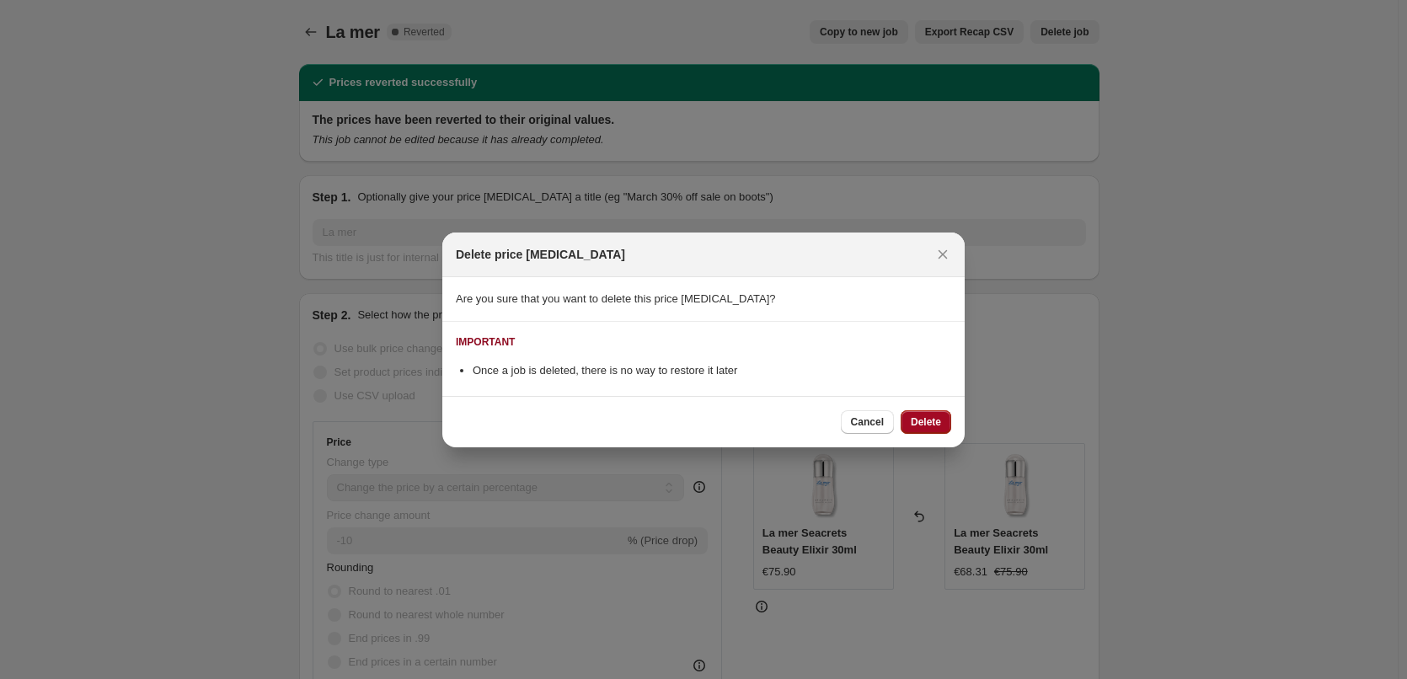
click at [922, 413] on button "Delete" at bounding box center [926, 422] width 51 height 24
